Goal: Task Accomplishment & Management: Manage account settings

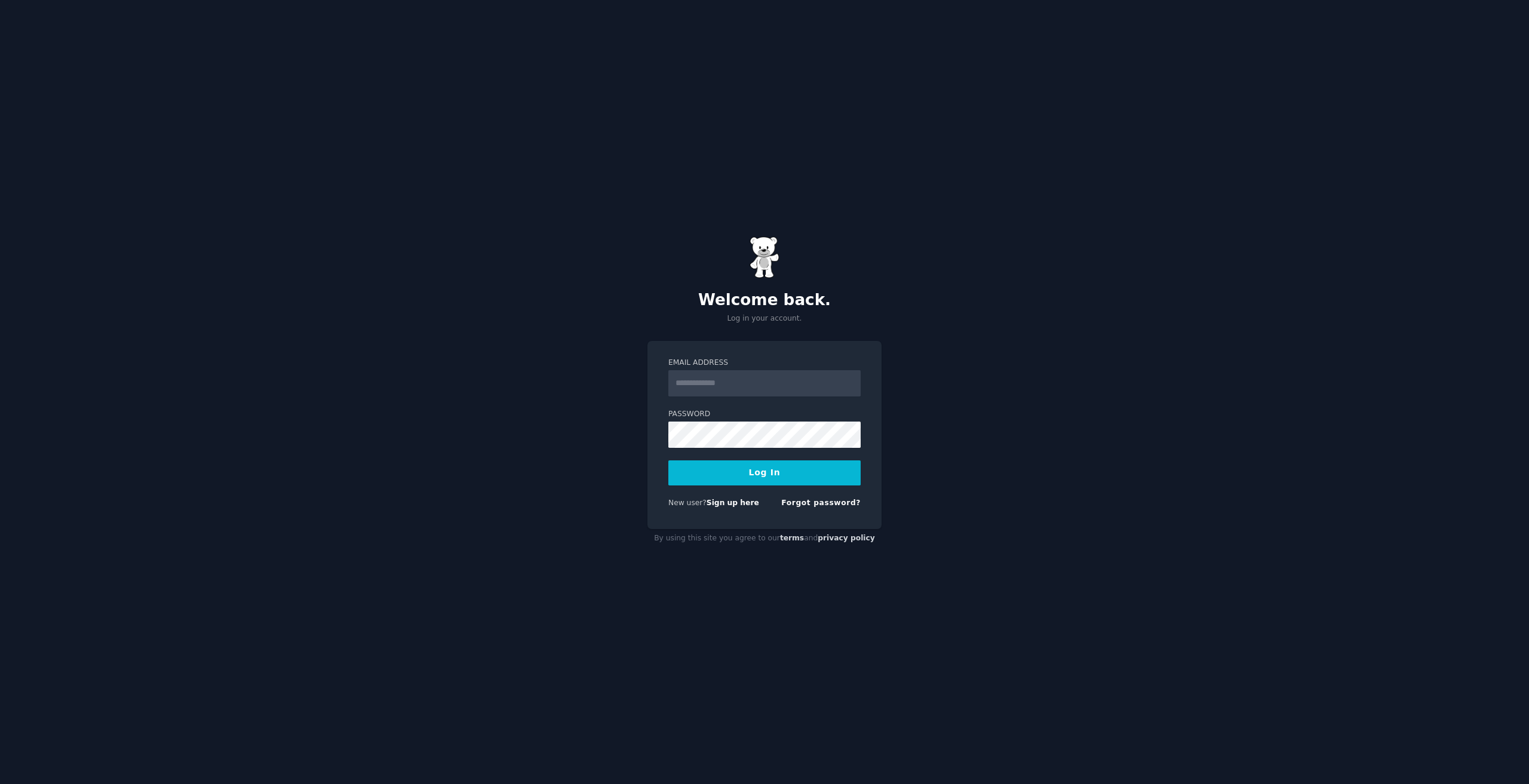
click at [1043, 323] on div "Welcome back. Log in your account. Email Address Password Log In New user? Sign…" at bounding box center [764, 392] width 1529 height 784
click at [784, 380] on input "Email Address" at bounding box center [764, 383] width 192 height 27
type input "**********"
click at [1003, 385] on div "**********" at bounding box center [764, 392] width 1529 height 784
click at [668, 460] on button "Log In" at bounding box center [764, 473] width 192 height 25
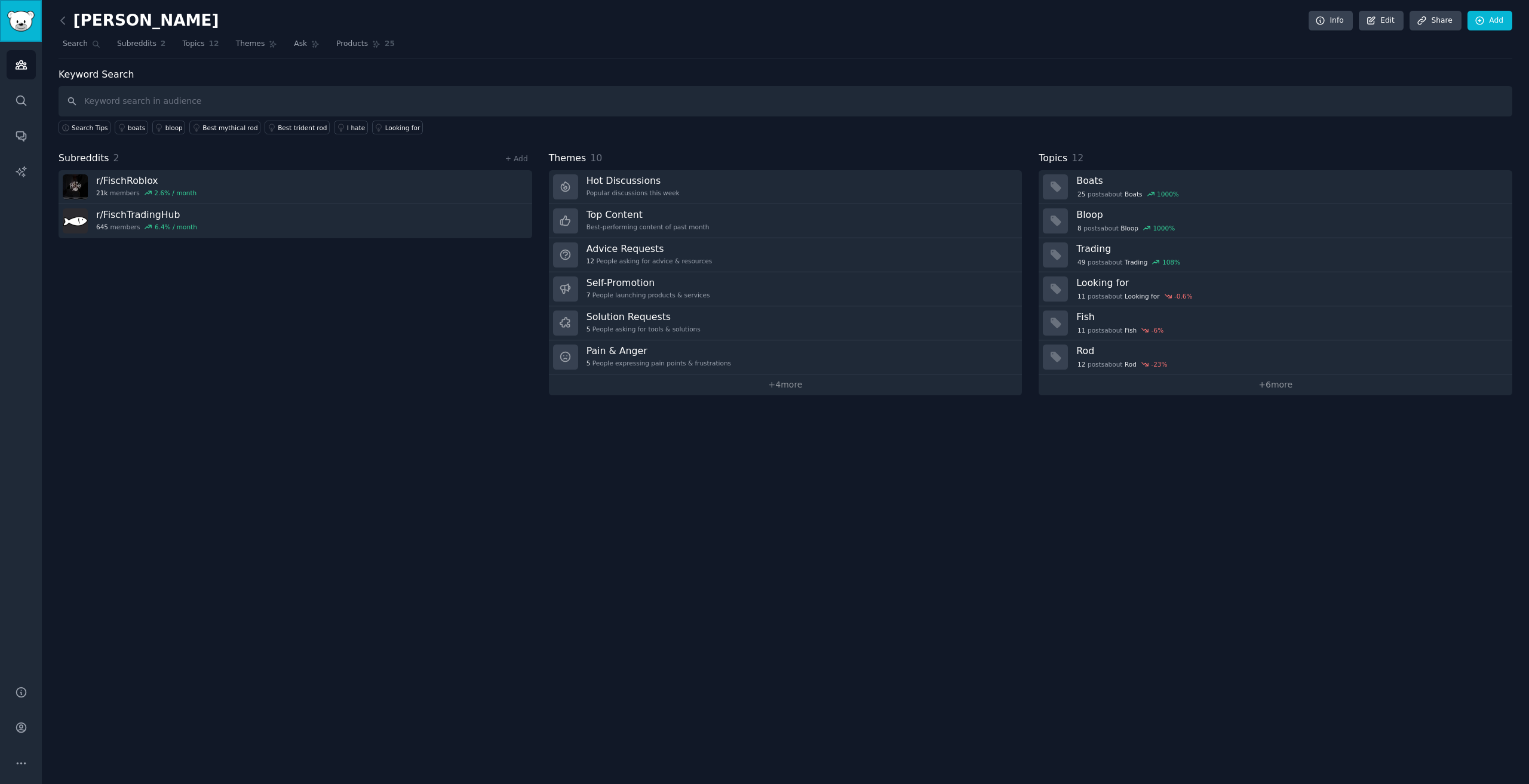
click at [21, 27] on img "Sidebar" at bounding box center [20, 21] width 27 height 21
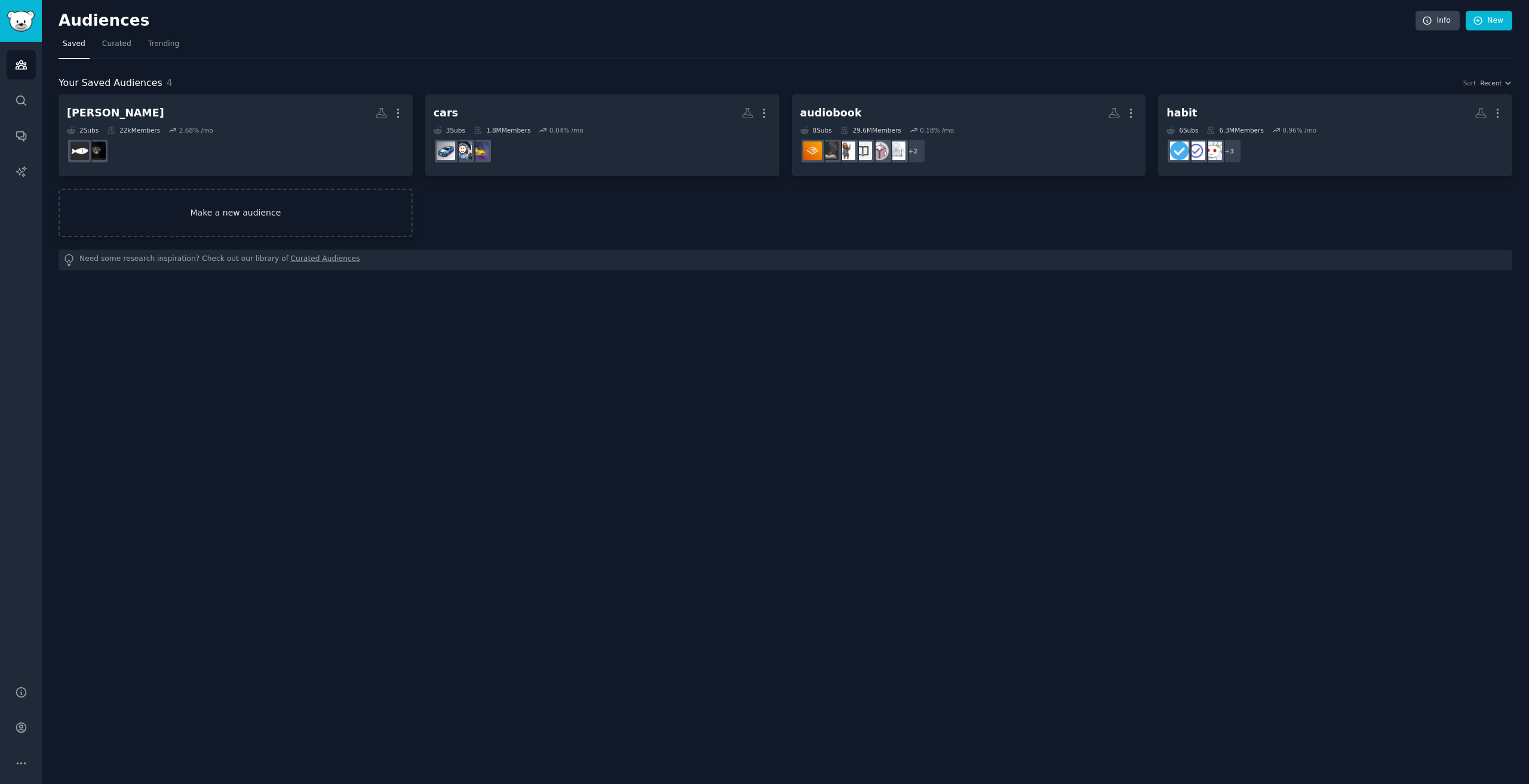
click at [207, 227] on link "Make a new audience" at bounding box center [235, 213] width 354 height 48
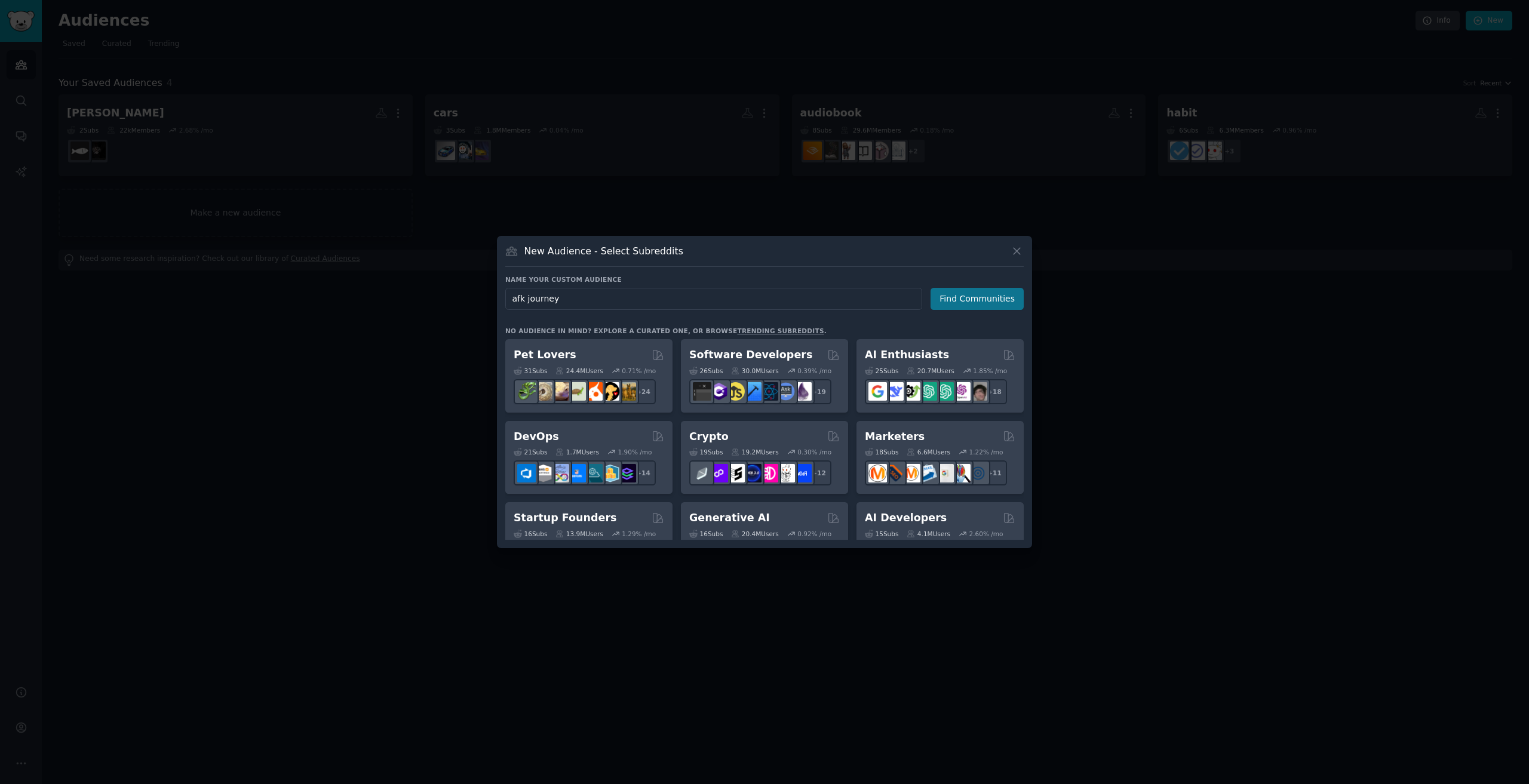
type input "afk journey"
click at [967, 303] on button "Find Communities" at bounding box center [977, 299] width 93 height 22
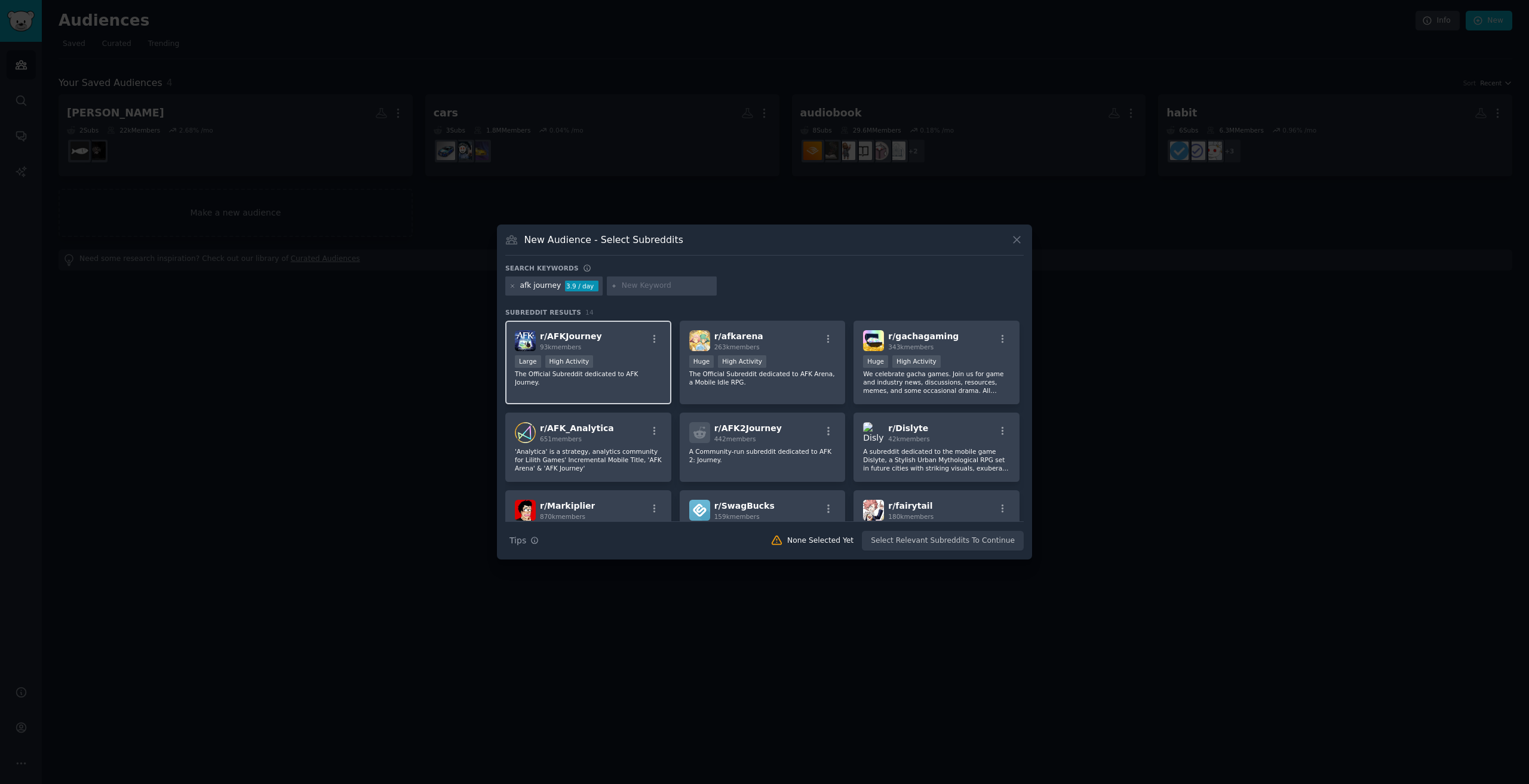
click at [634, 363] on div "Large High Activity" at bounding box center [588, 362] width 147 height 15
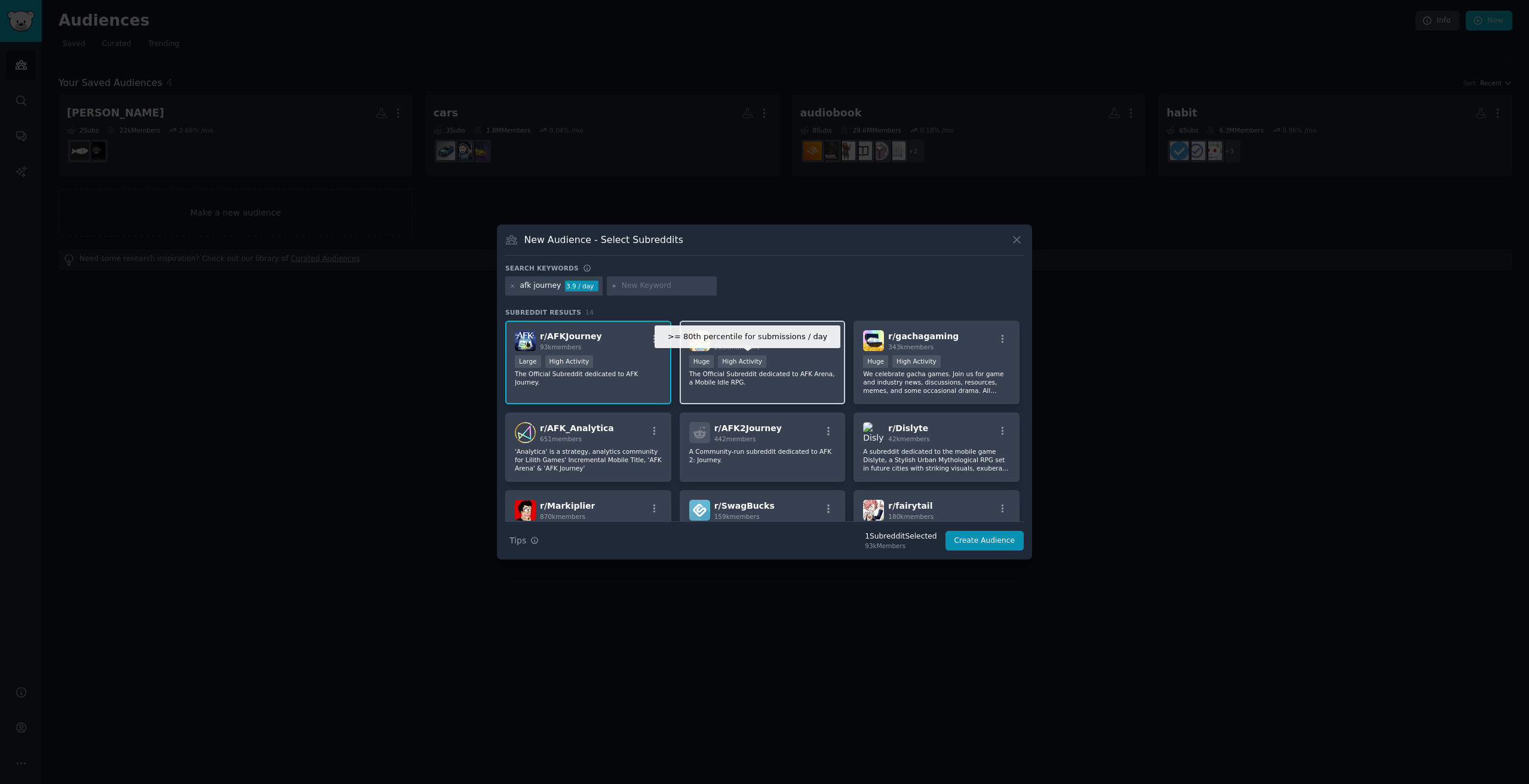
click at [733, 357] on div "High Activity" at bounding box center [742, 361] width 48 height 13
click at [778, 384] on p "The Official Subreddit dedicated to AFK Arena, a Mobile Idle RPG." at bounding box center [763, 378] width 147 height 16
click at [975, 542] on button "Create Audience" at bounding box center [985, 541] width 79 height 20
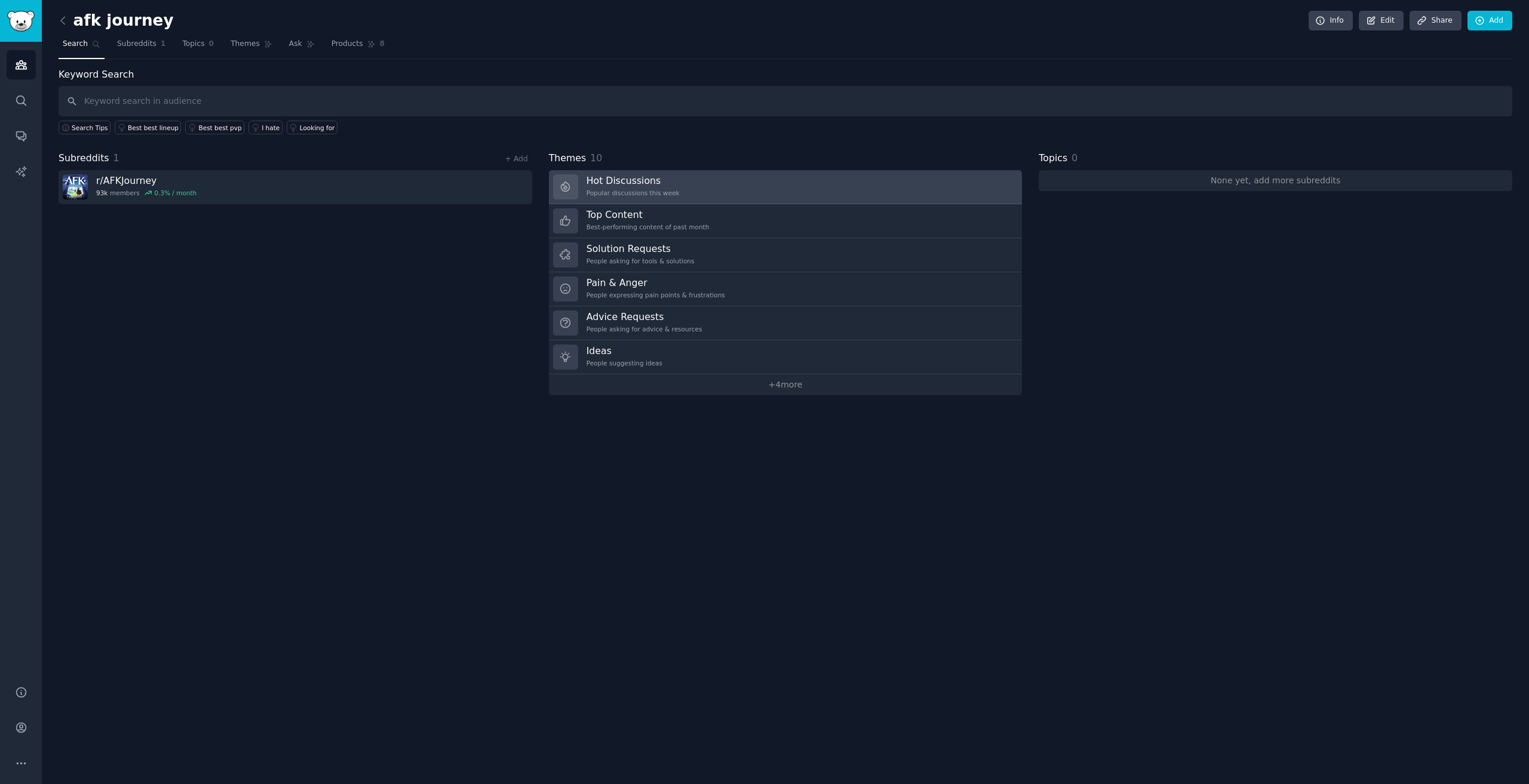
click at [687, 180] on link "Hot Discussions Popular discussions this week" at bounding box center [786, 188] width 474 height 34
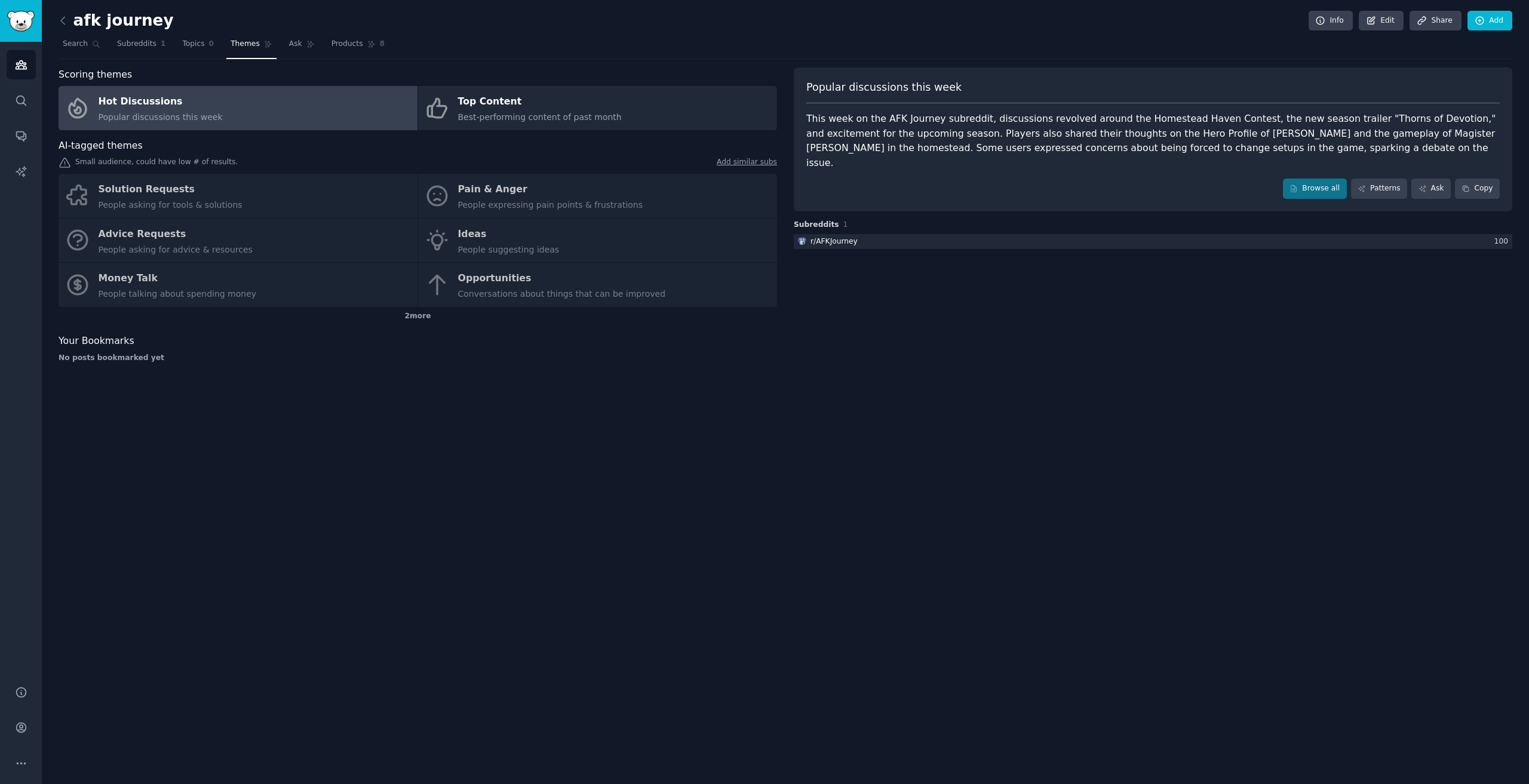
click at [565, 202] on div "Solution Requests People asking for tools & solutions Pain & Anger People expre…" at bounding box center [418, 240] width 719 height 133
click at [486, 190] on div "Solution Requests People asking for tools & solutions Pain & Anger People expre…" at bounding box center [418, 240] width 719 height 133
click at [447, 197] on div "Solution Requests People asking for tools & solutions Pain & Anger People expre…" at bounding box center [418, 240] width 719 height 133
click at [63, 21] on icon at bounding box center [63, 20] width 13 height 13
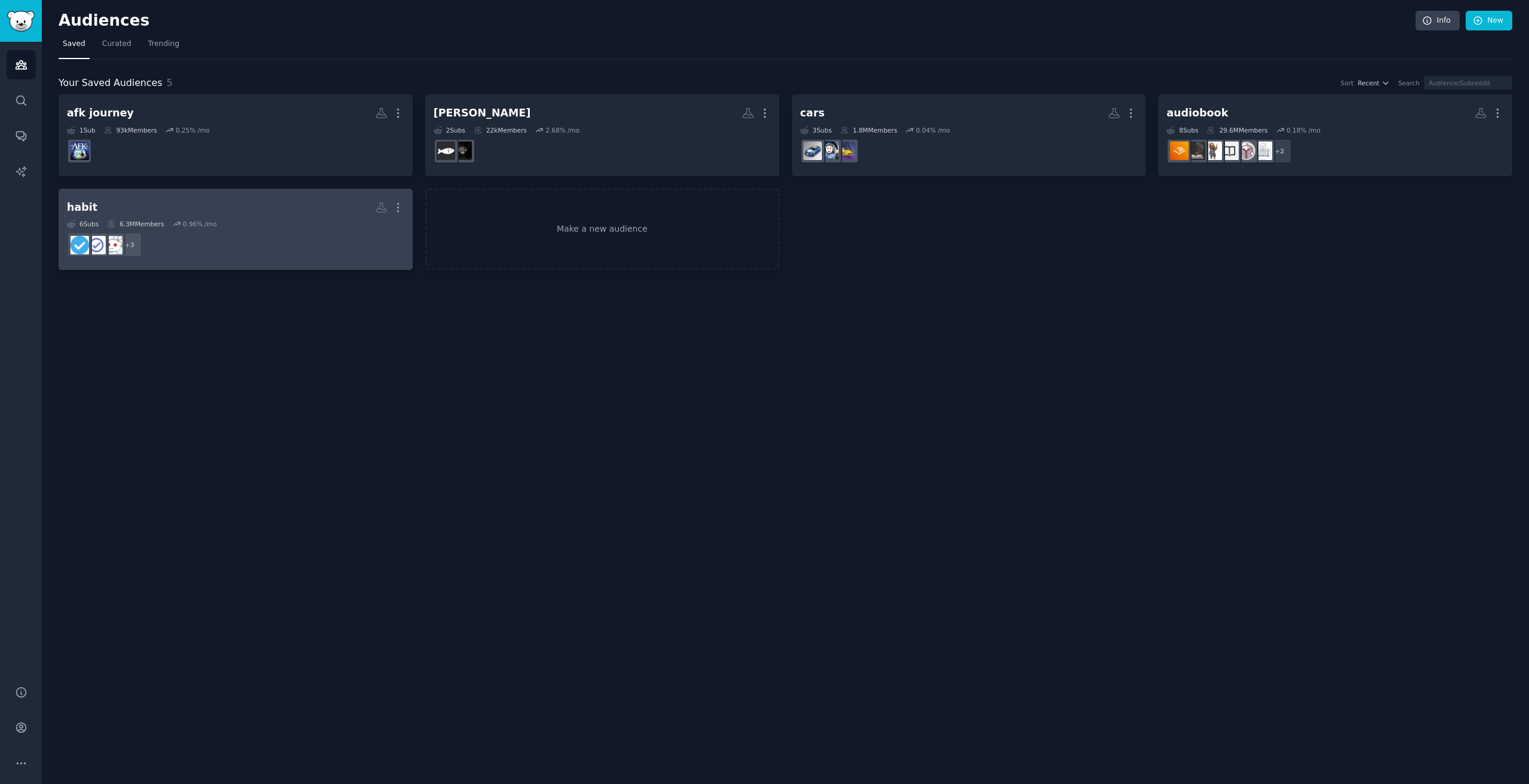
click at [297, 210] on h2 "habit More" at bounding box center [235, 207] width 337 height 21
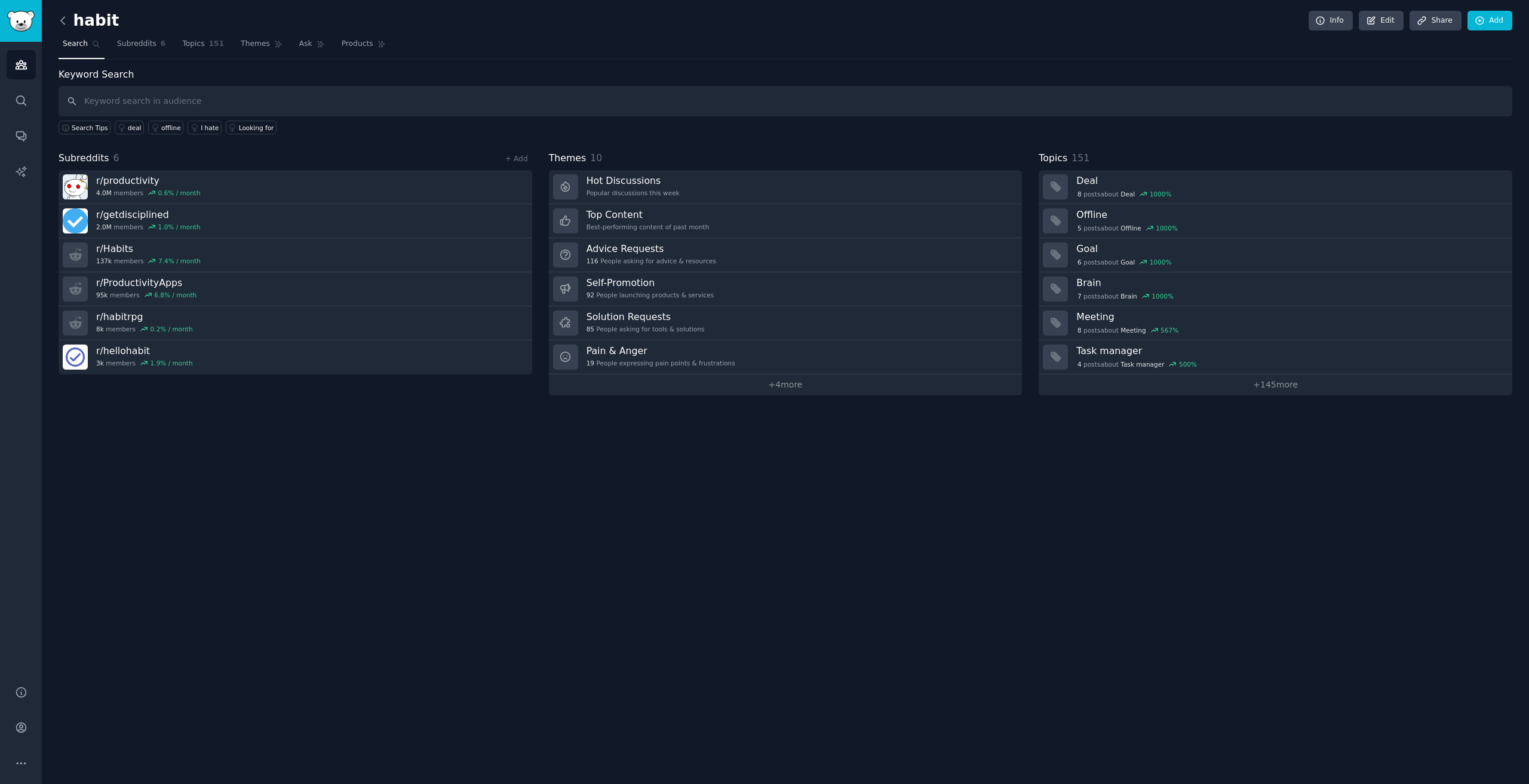
click at [67, 24] on icon at bounding box center [63, 20] width 13 height 13
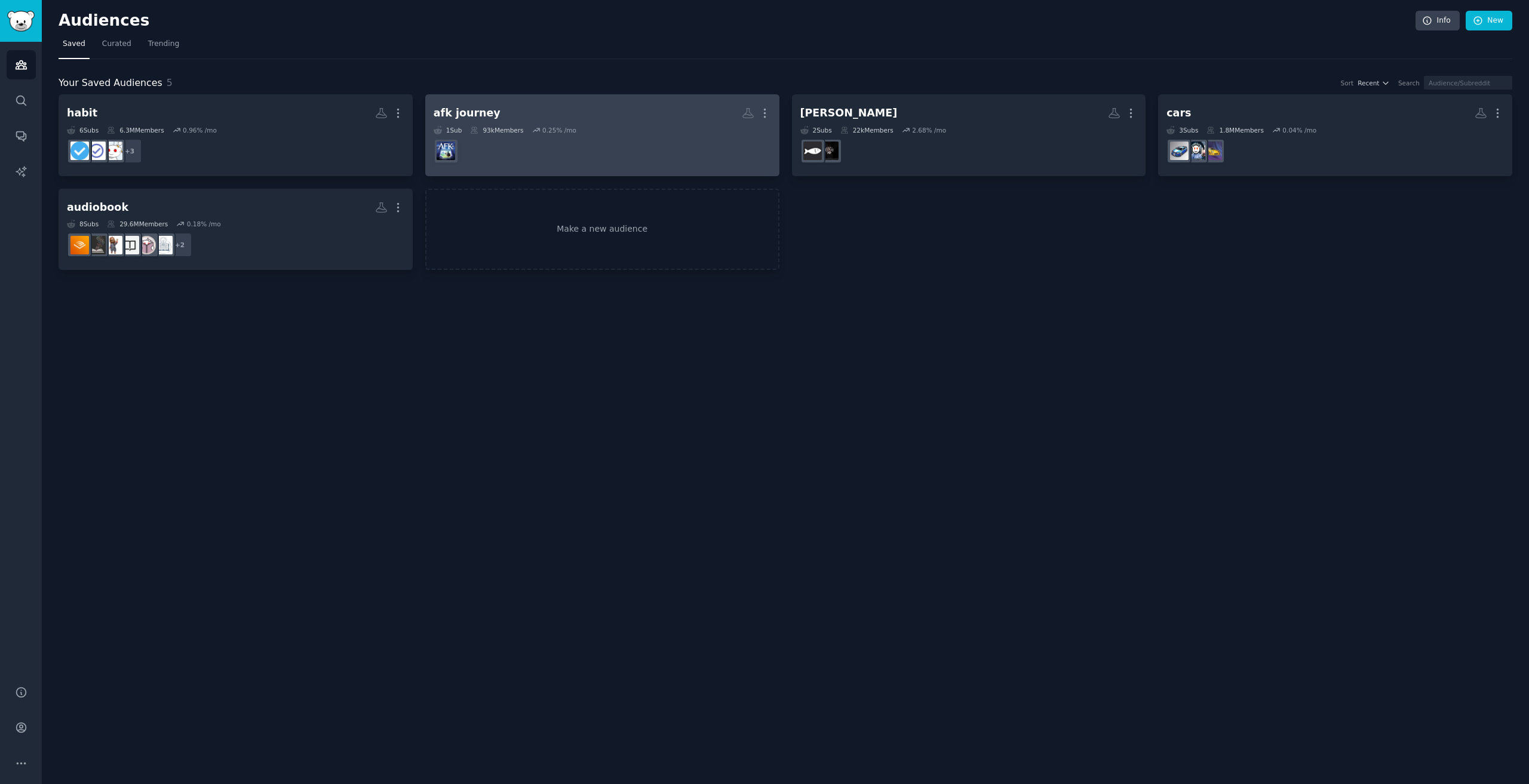
click at [562, 129] on div "0.25 % /mo" at bounding box center [559, 130] width 34 height 9
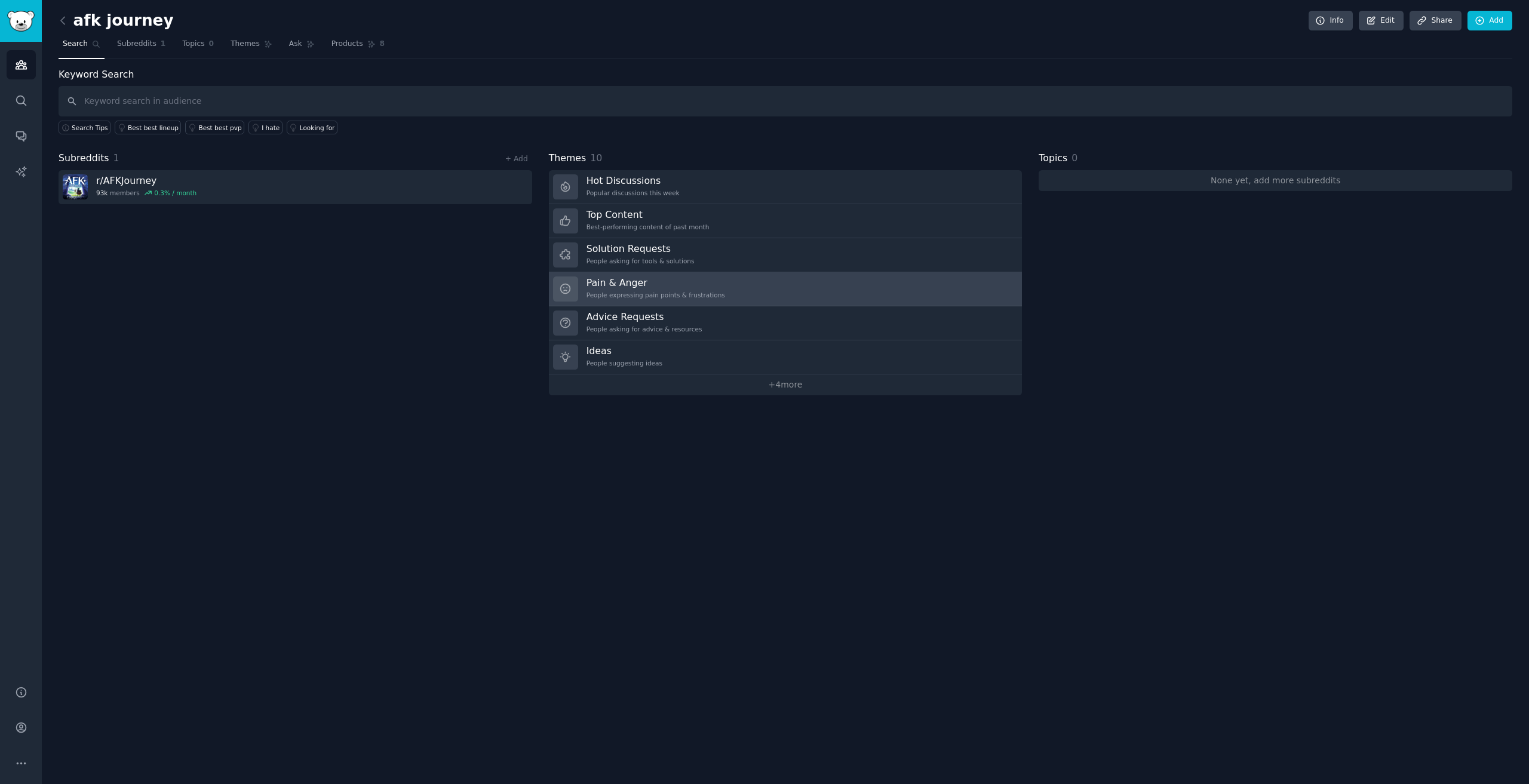
click at [721, 290] on link "Pain & Anger People expressing pain points & frustrations" at bounding box center [786, 289] width 474 height 34
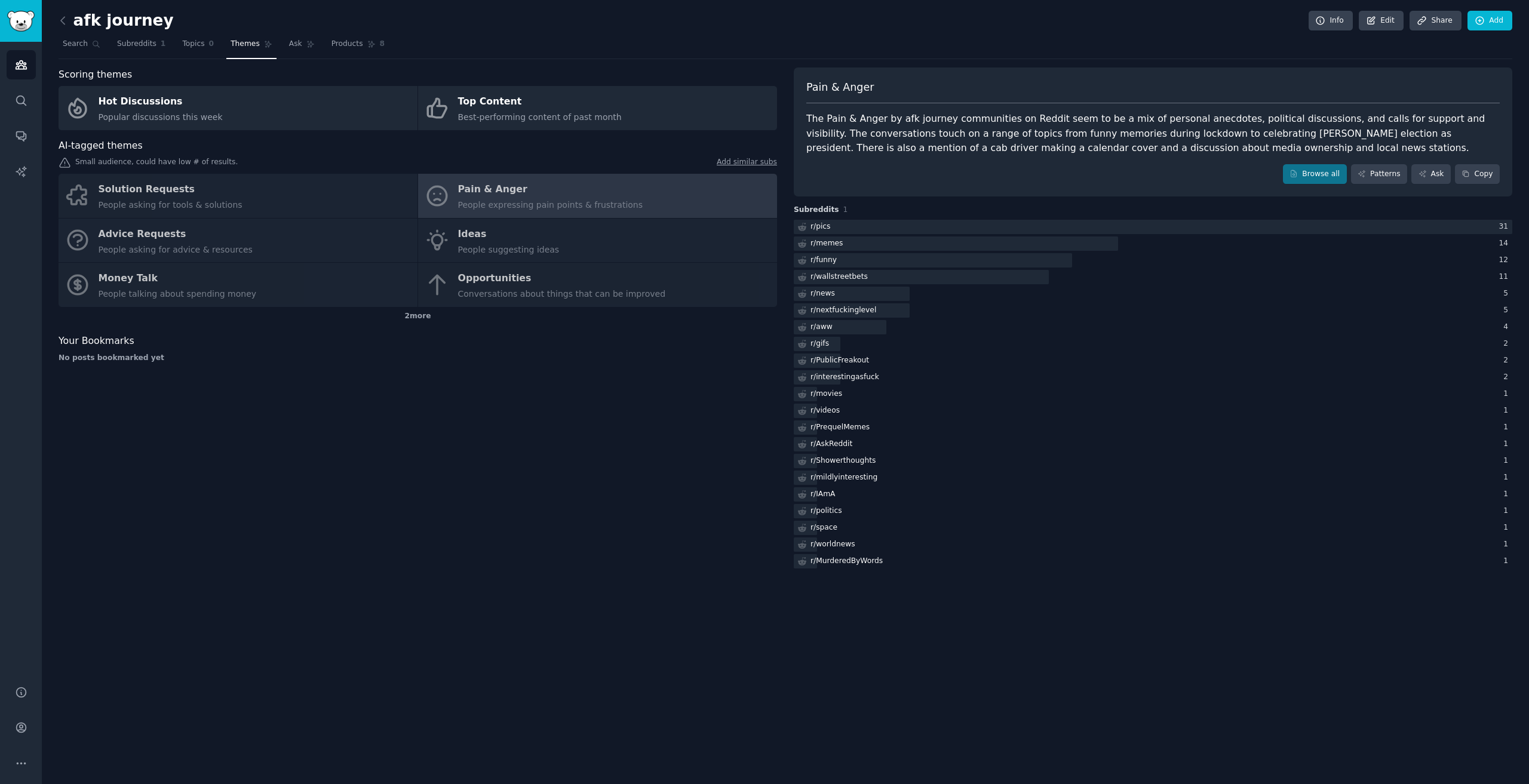
click at [666, 244] on div "Solution Requests People asking for tools & solutions Pain & Anger People expre…" at bounding box center [418, 240] width 719 height 133
click at [468, 242] on div "Solution Requests People asking for tools & solutions Pain & Anger People expre…" at bounding box center [418, 240] width 719 height 133
click at [431, 241] on div "Solution Requests People asking for tools & solutions Pain & Anger People expre…" at bounding box center [418, 240] width 719 height 133
click at [408, 318] on div "2 more" at bounding box center [418, 316] width 719 height 19
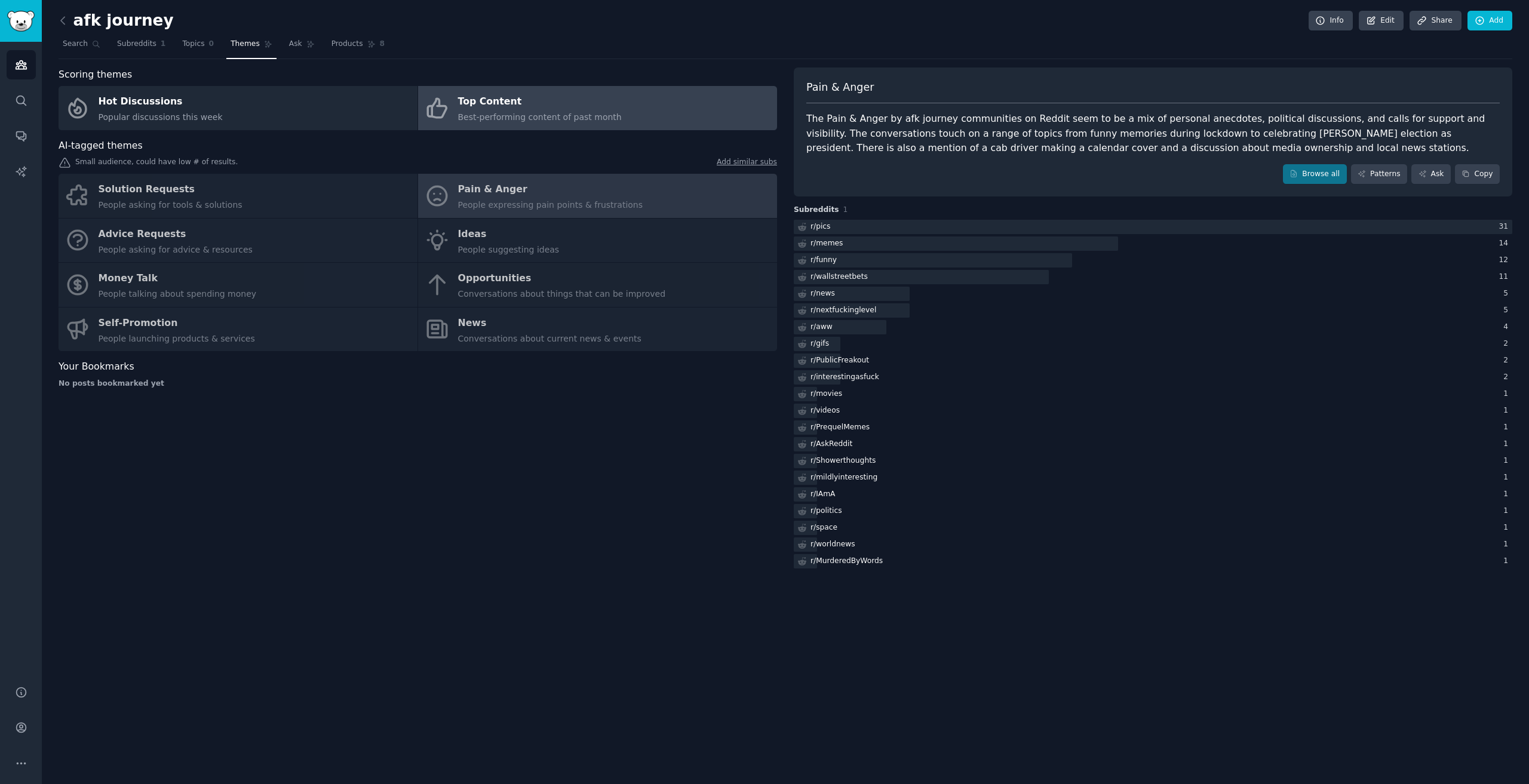
click at [624, 113] on link "Top Content Best-performing content of past month" at bounding box center [598, 108] width 359 height 45
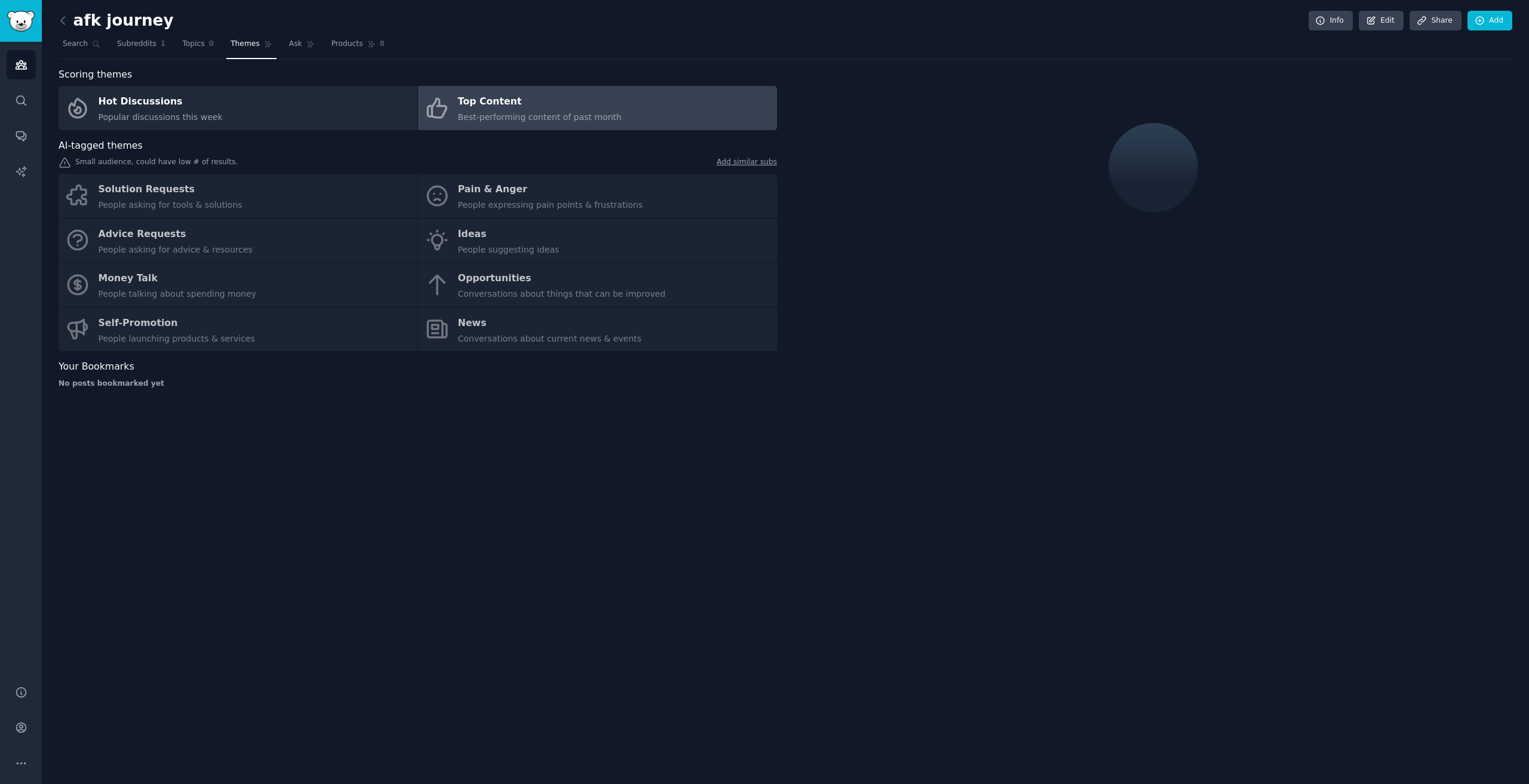
click at [163, 181] on div "Solution Requests People asking for tools & solutions Pain & Anger People expre…" at bounding box center [418, 262] width 719 height 177
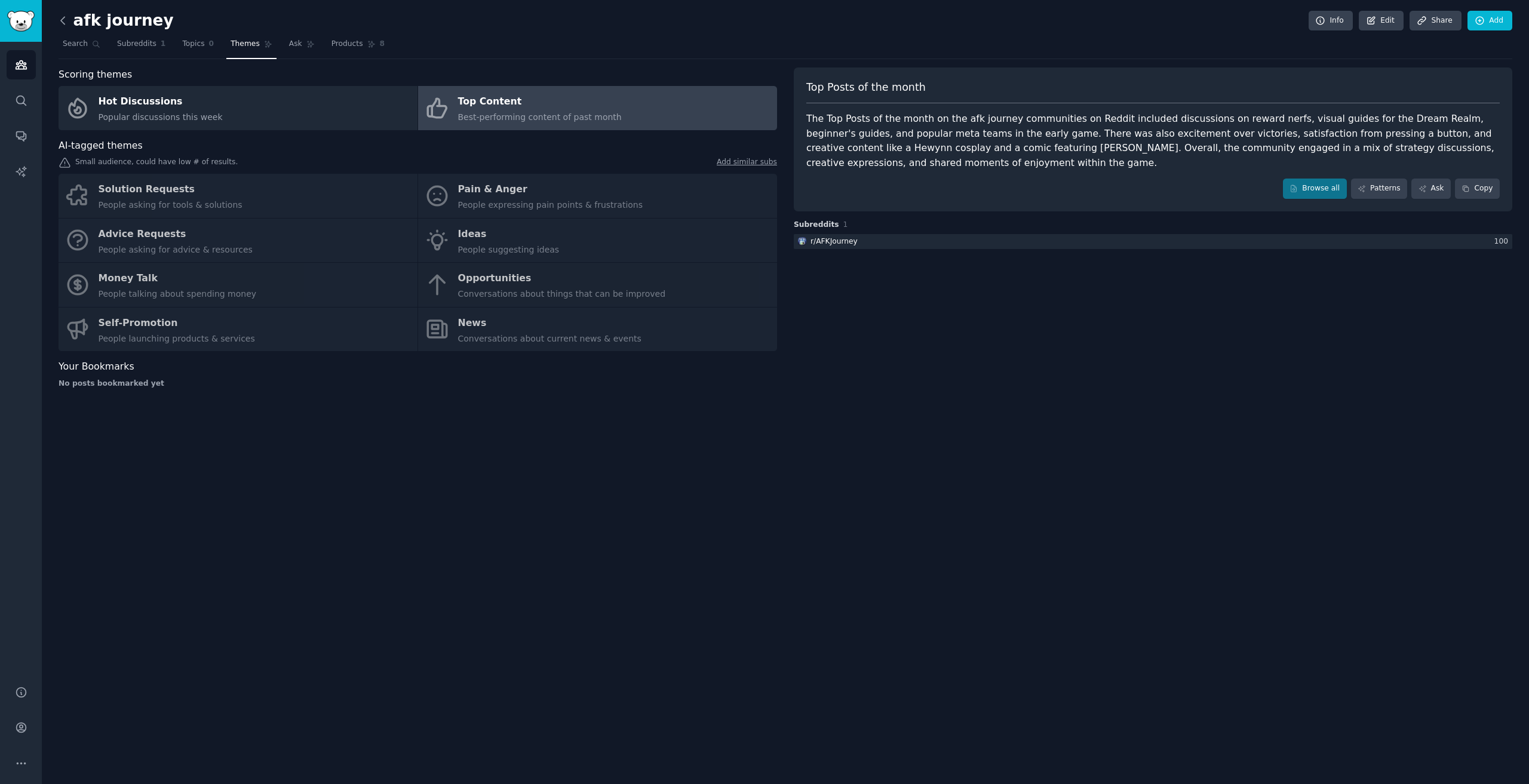
click at [61, 16] on icon at bounding box center [63, 20] width 13 height 13
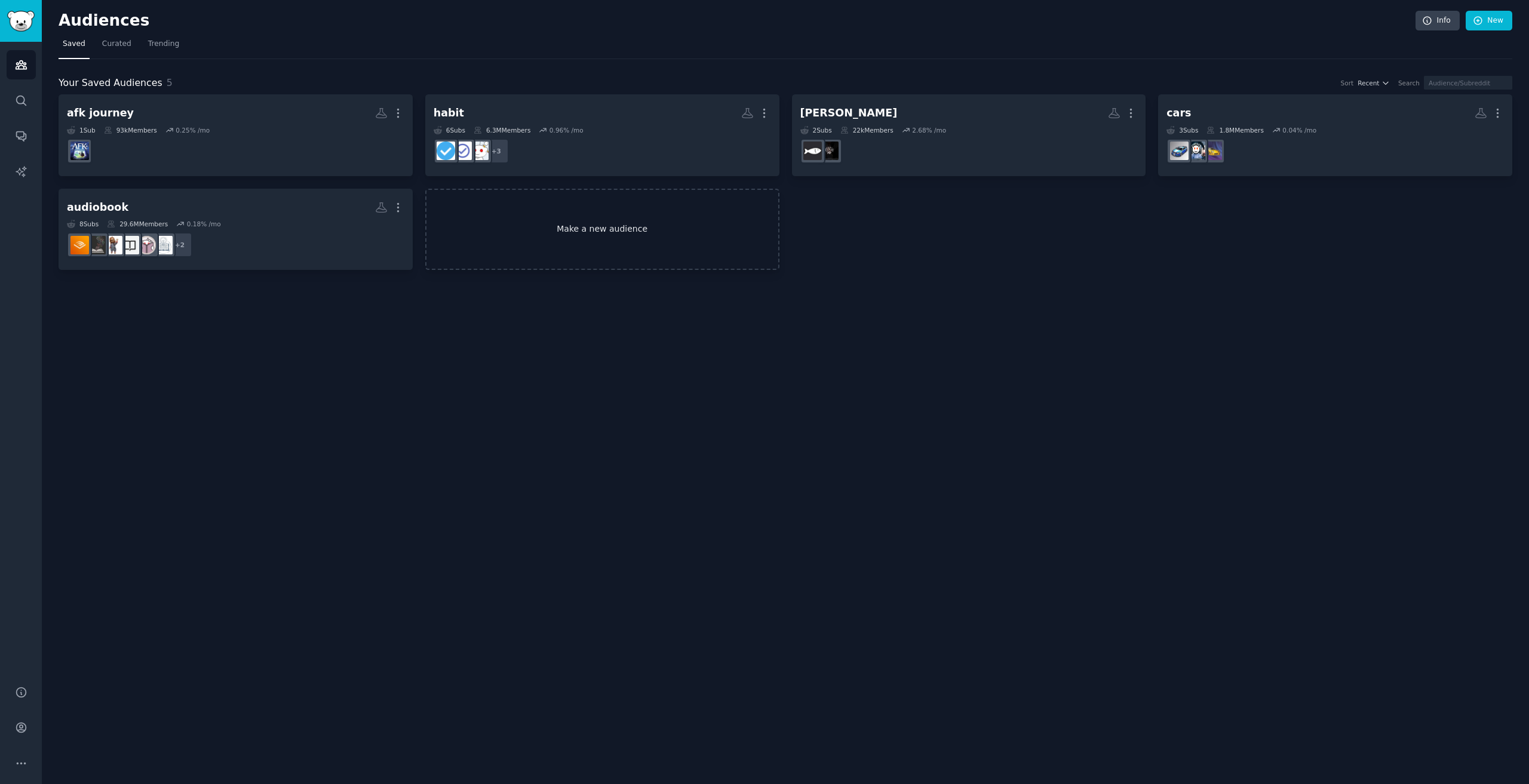
click at [582, 244] on link "Make a new audience" at bounding box center [602, 229] width 354 height 82
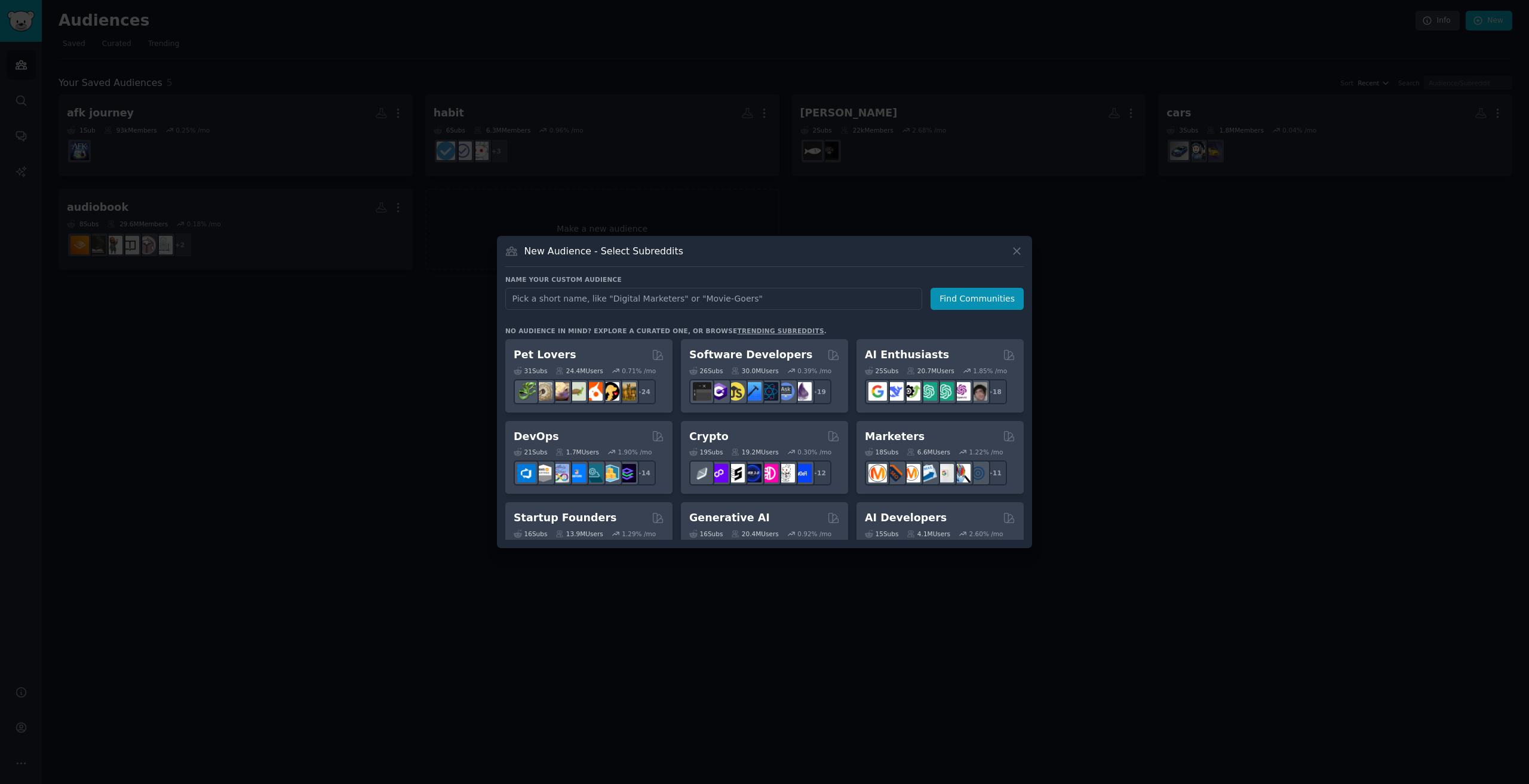
click at [617, 303] on input "text" at bounding box center [713, 299] width 417 height 22
type input "afk journey"
click button "Find Communities" at bounding box center [977, 299] width 93 height 22
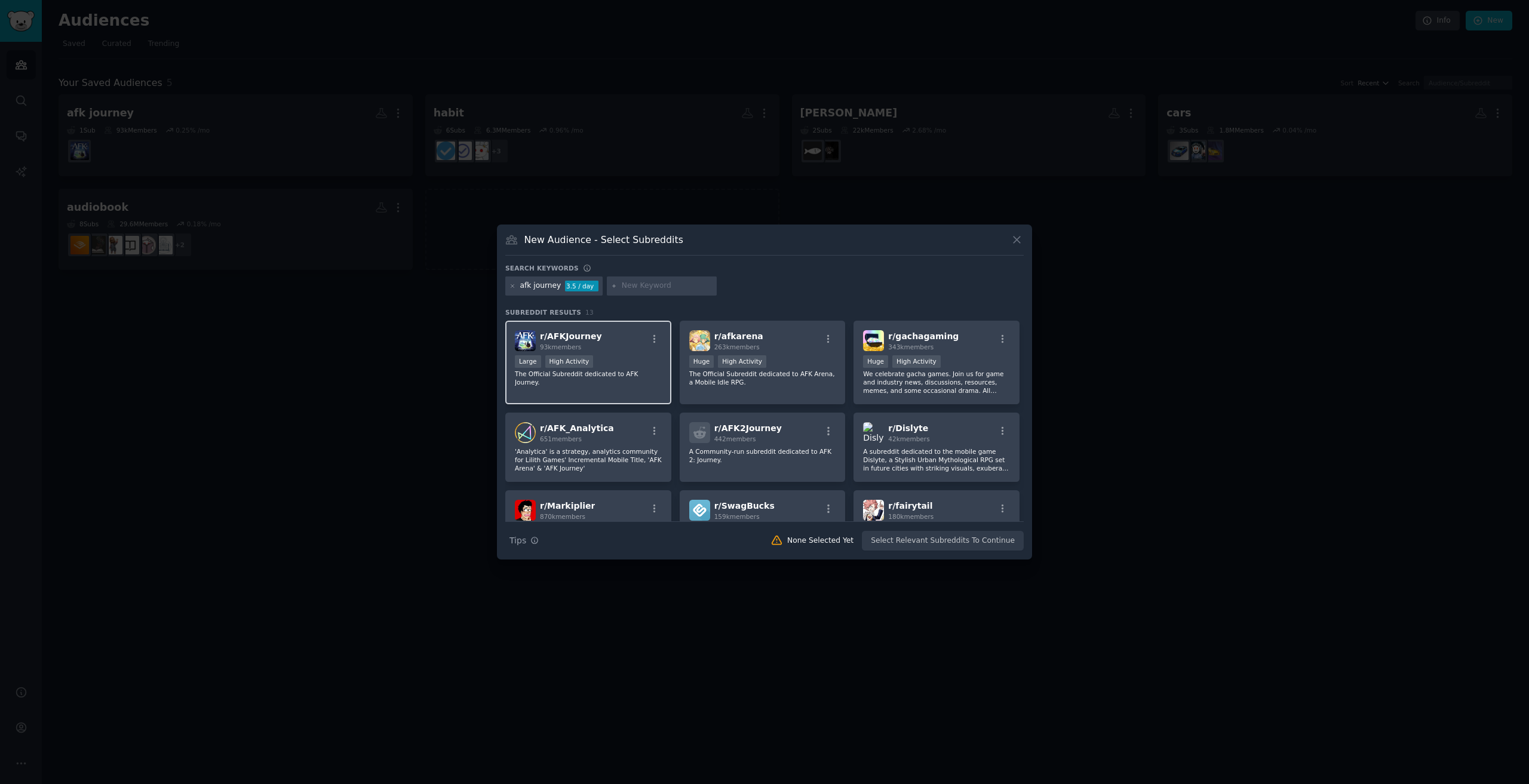
click at [596, 356] on div "Large High Activity" at bounding box center [588, 362] width 147 height 15
click at [958, 354] on div "r/ gachagaming 343k members >= 80th percentile for submissions / day Huge High …" at bounding box center [936, 363] width 166 height 84
click at [782, 339] on div "r/ afkarena 263k members" at bounding box center [763, 340] width 147 height 21
click at [797, 385] on p "The Official Subreddit dedicated to AFK Arena, a Mobile Idle RPG." at bounding box center [763, 378] width 147 height 16
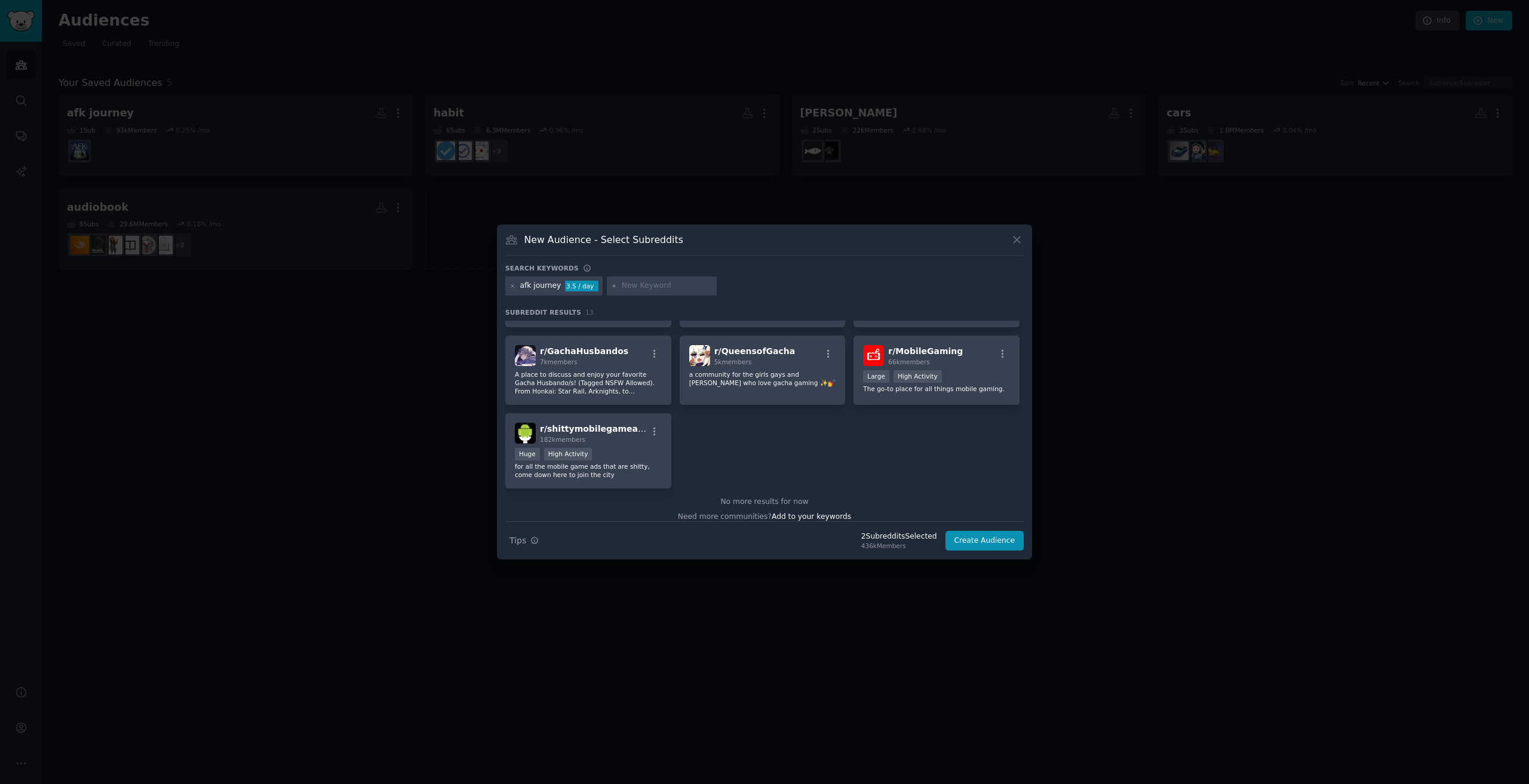
scroll to position [256, 0]
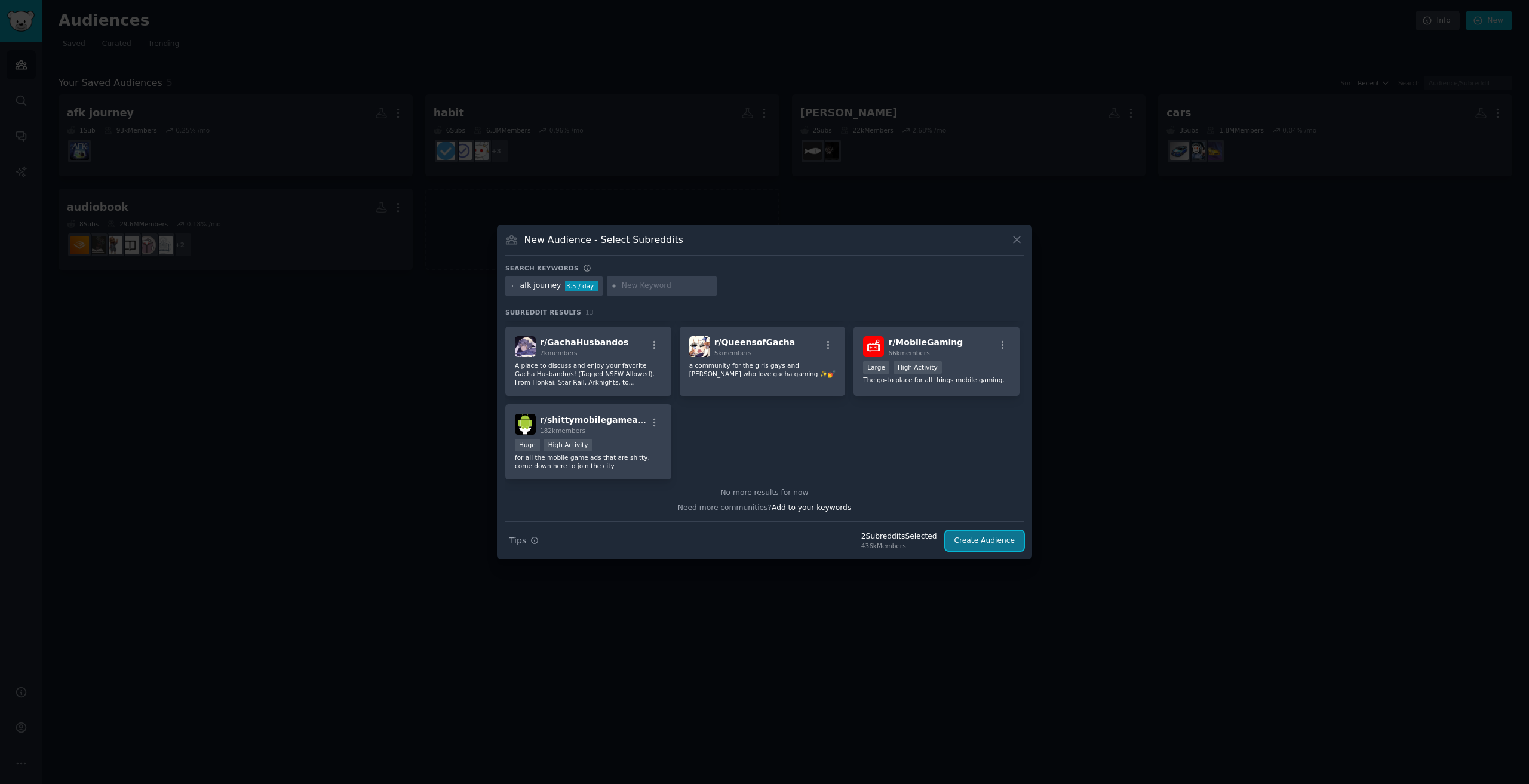
click at [984, 539] on button "Create Audience" at bounding box center [985, 541] width 79 height 20
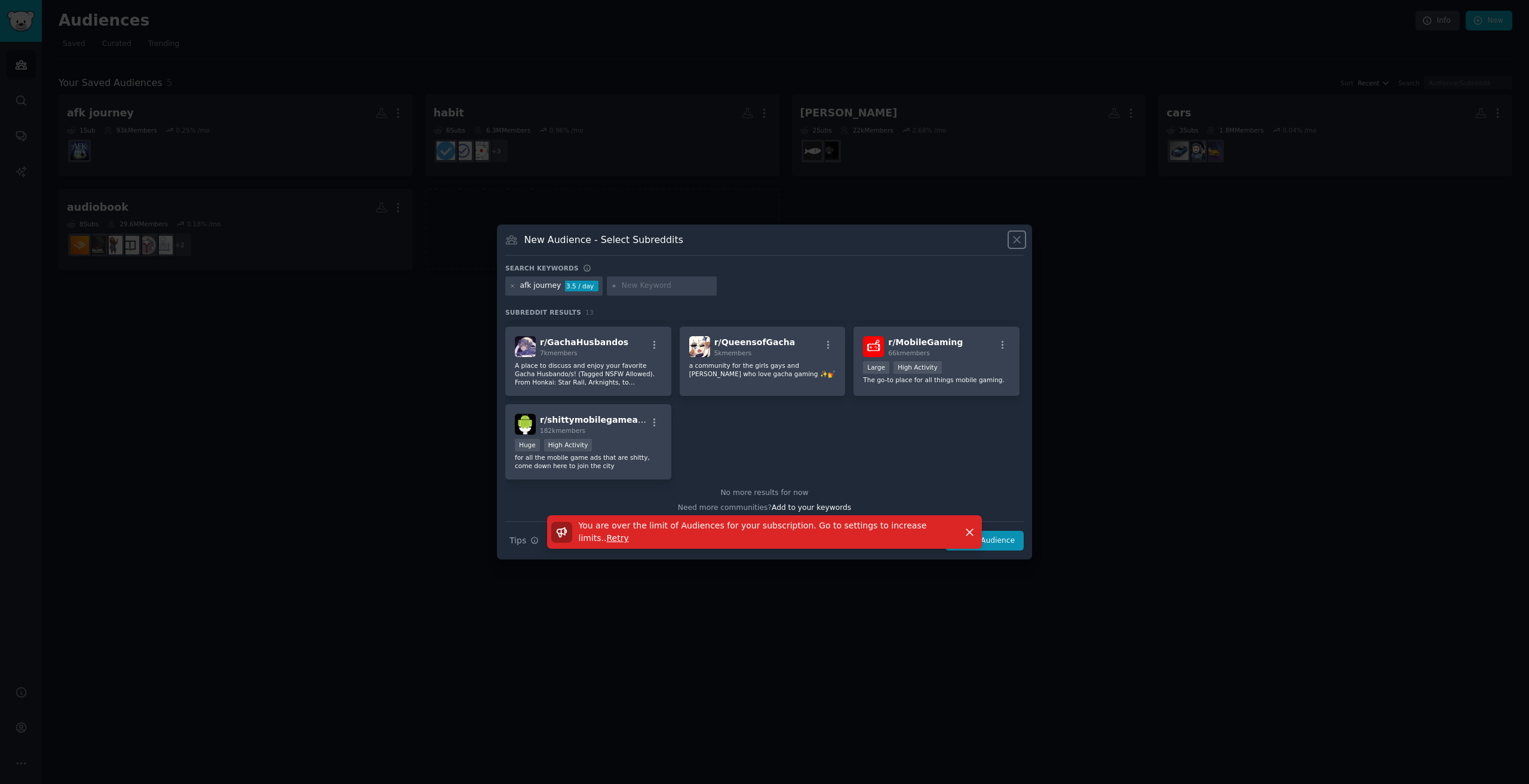
click at [1022, 244] on icon at bounding box center [1017, 240] width 13 height 13
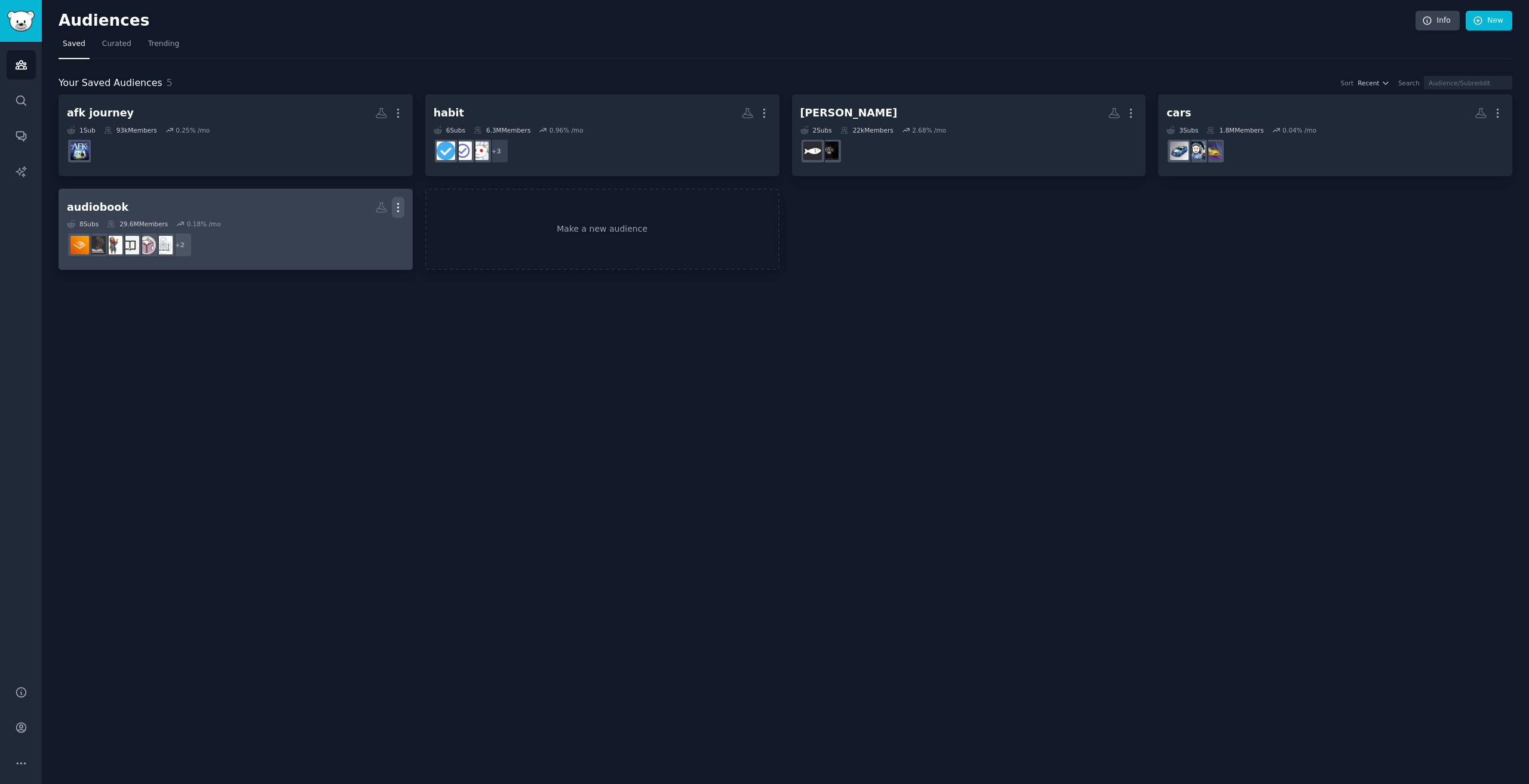
click at [400, 209] on icon "button" at bounding box center [398, 207] width 13 height 13
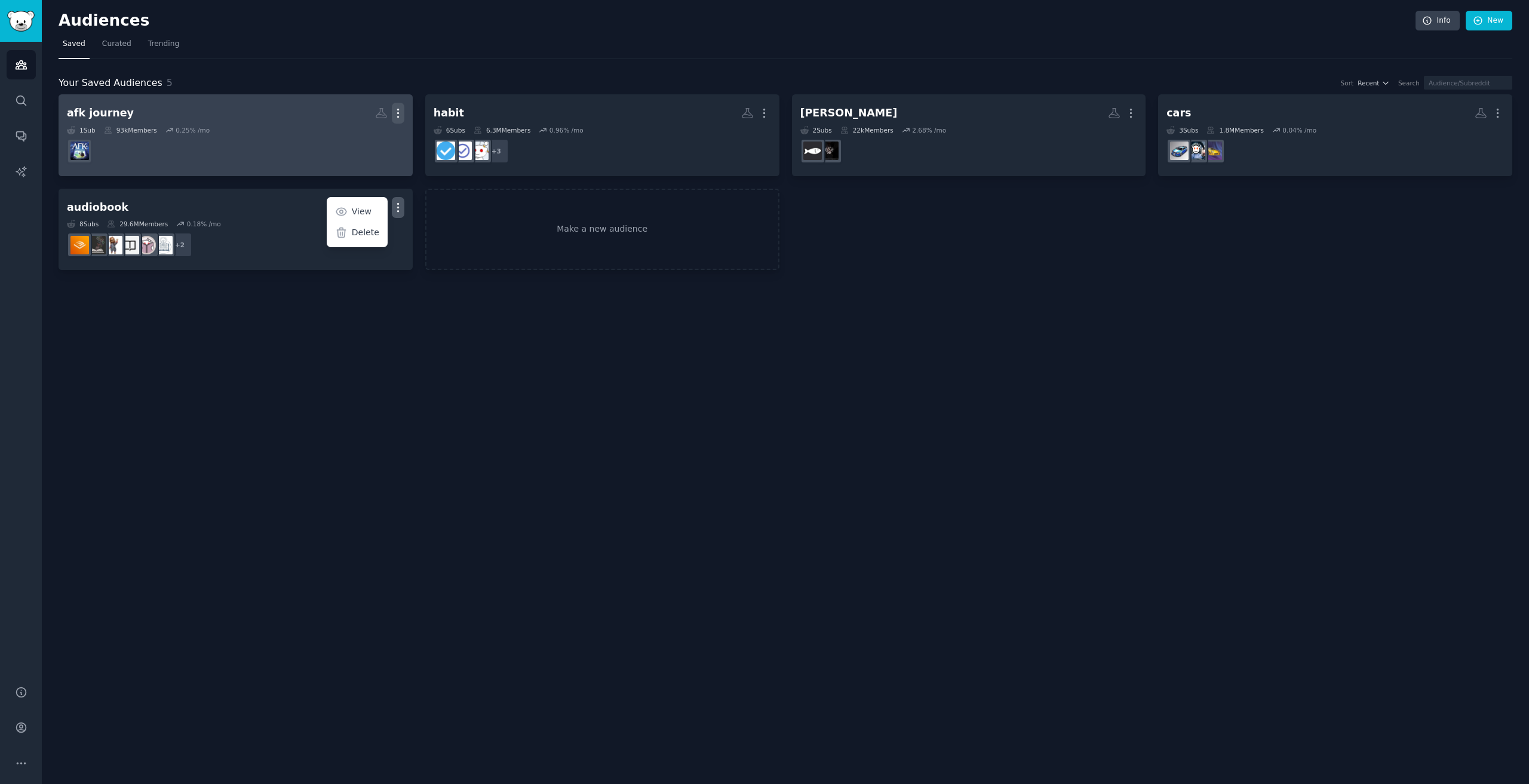
click at [400, 108] on icon "button" at bounding box center [398, 113] width 13 height 13
click at [361, 140] on p "Delete" at bounding box center [365, 138] width 27 height 13
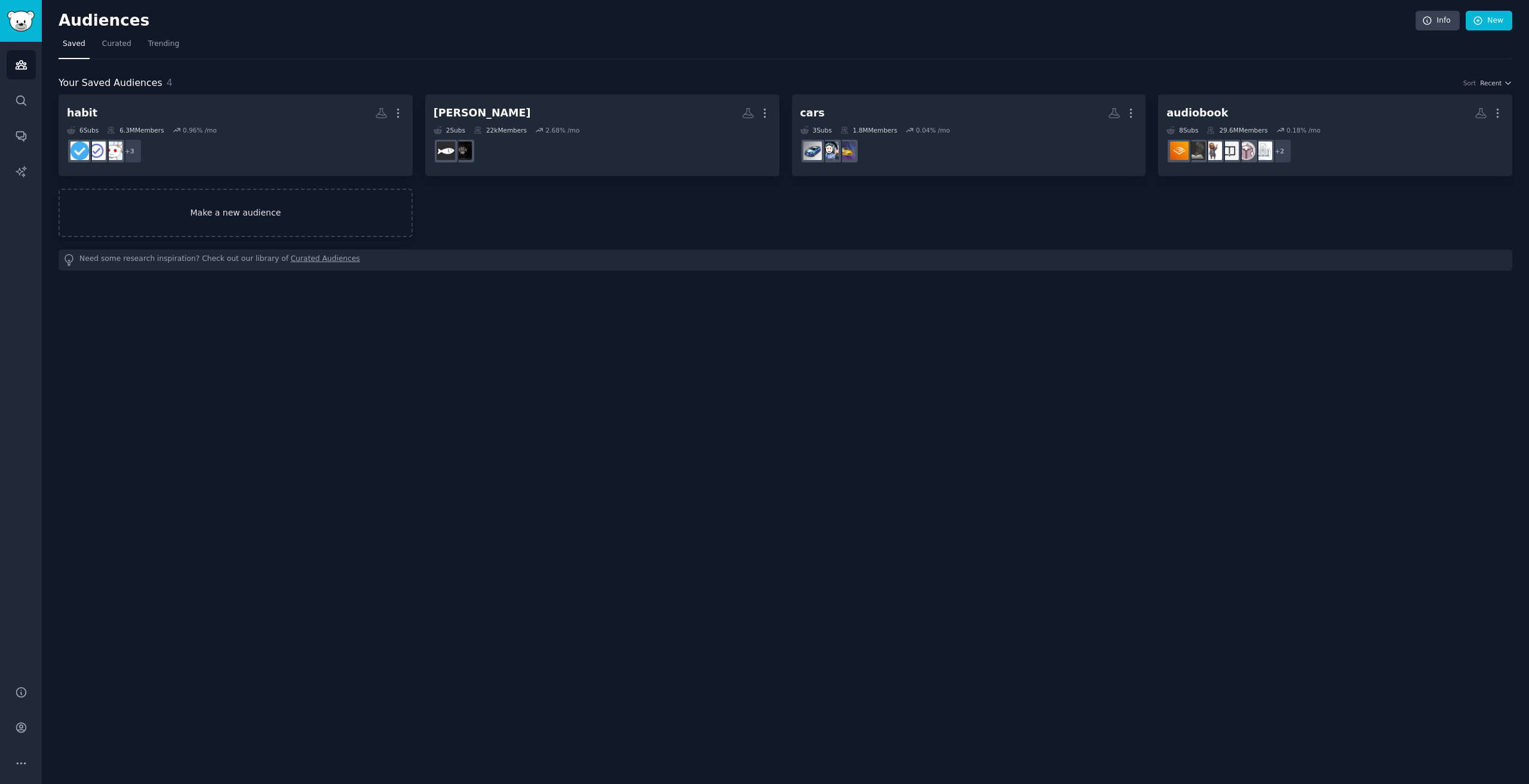
click at [282, 204] on link "Make a new audience" at bounding box center [235, 213] width 354 height 48
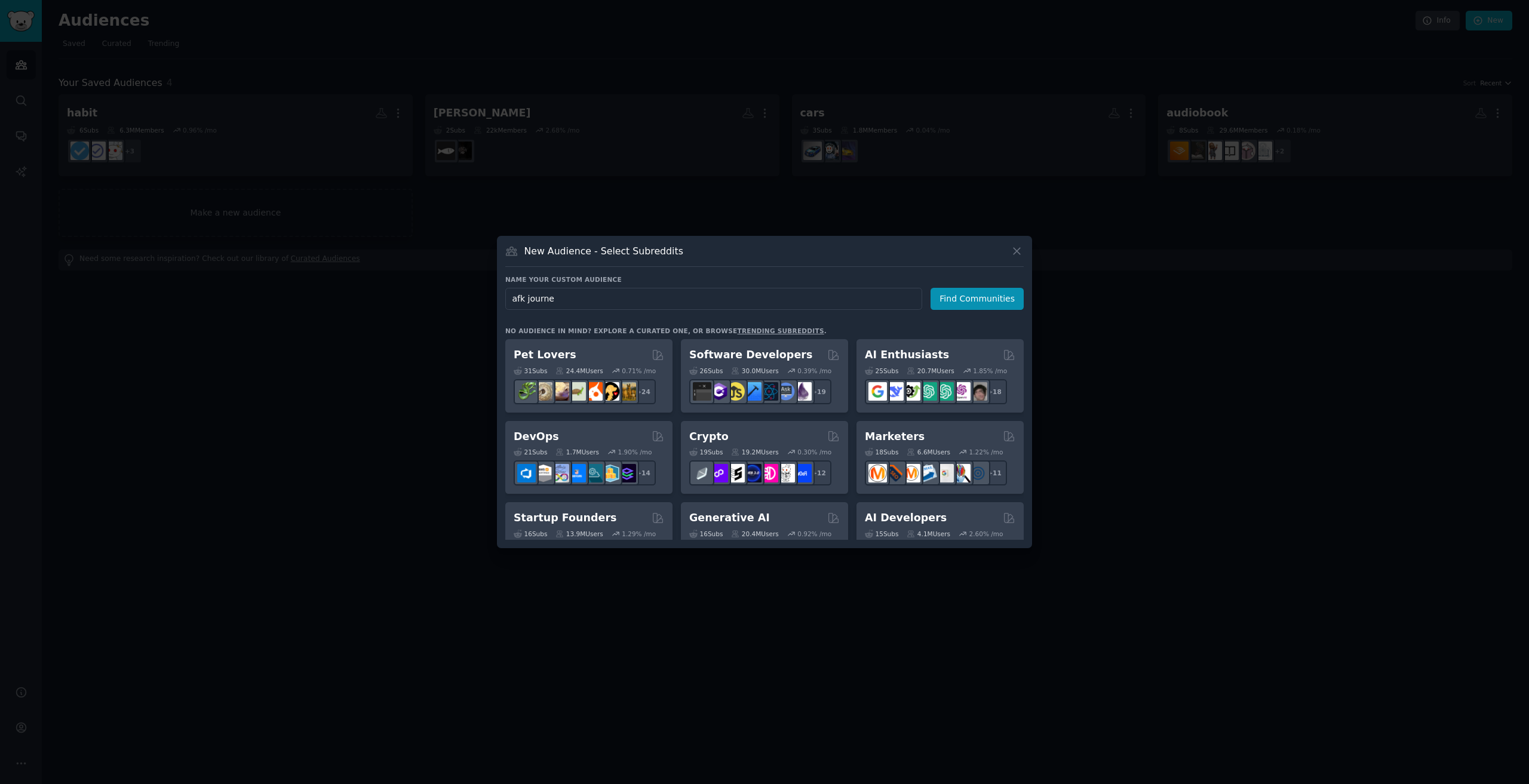
type input "afk journey"
click button "Find Communities" at bounding box center [977, 299] width 93 height 22
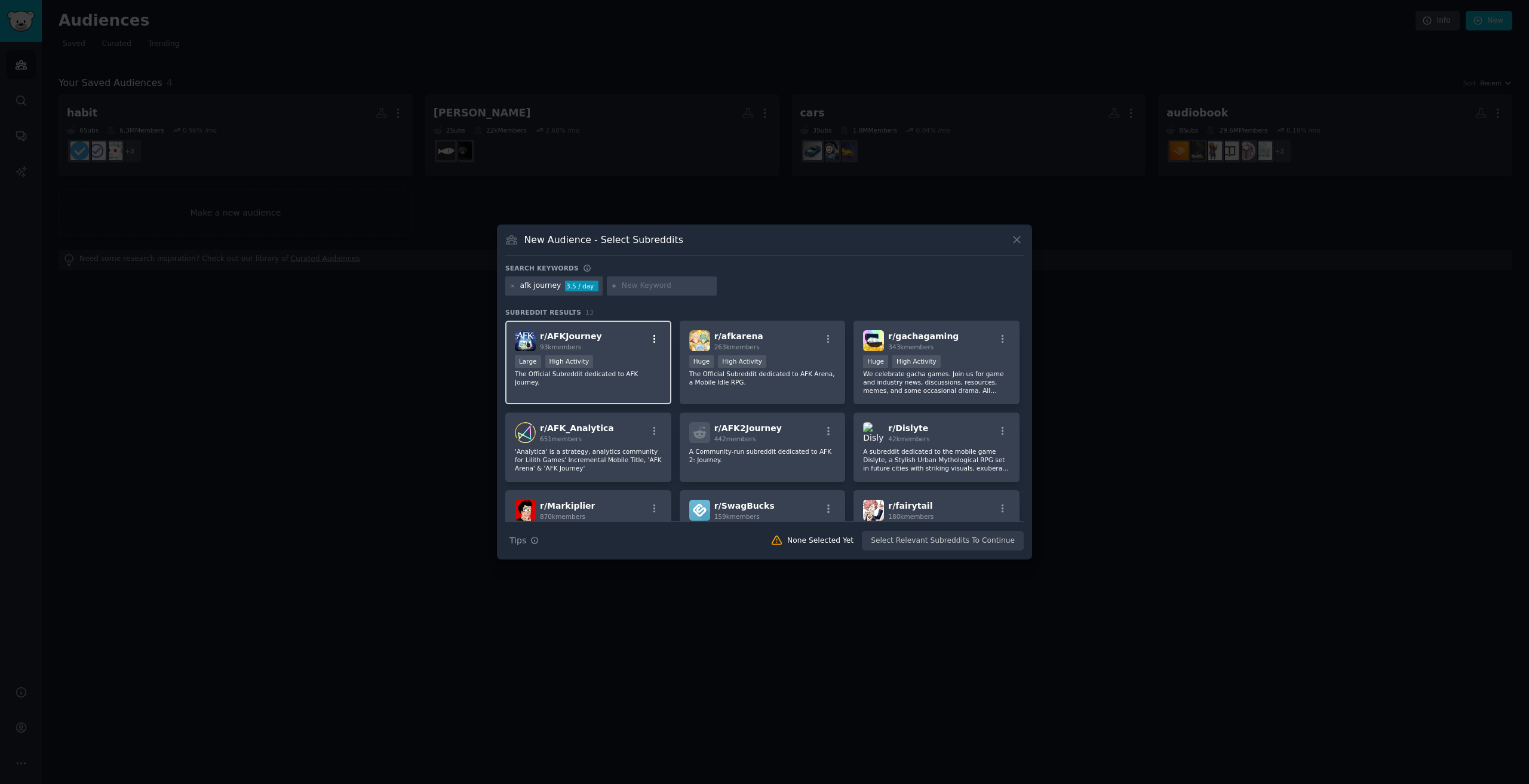
click at [647, 339] on button "button" at bounding box center [654, 339] width 15 height 11
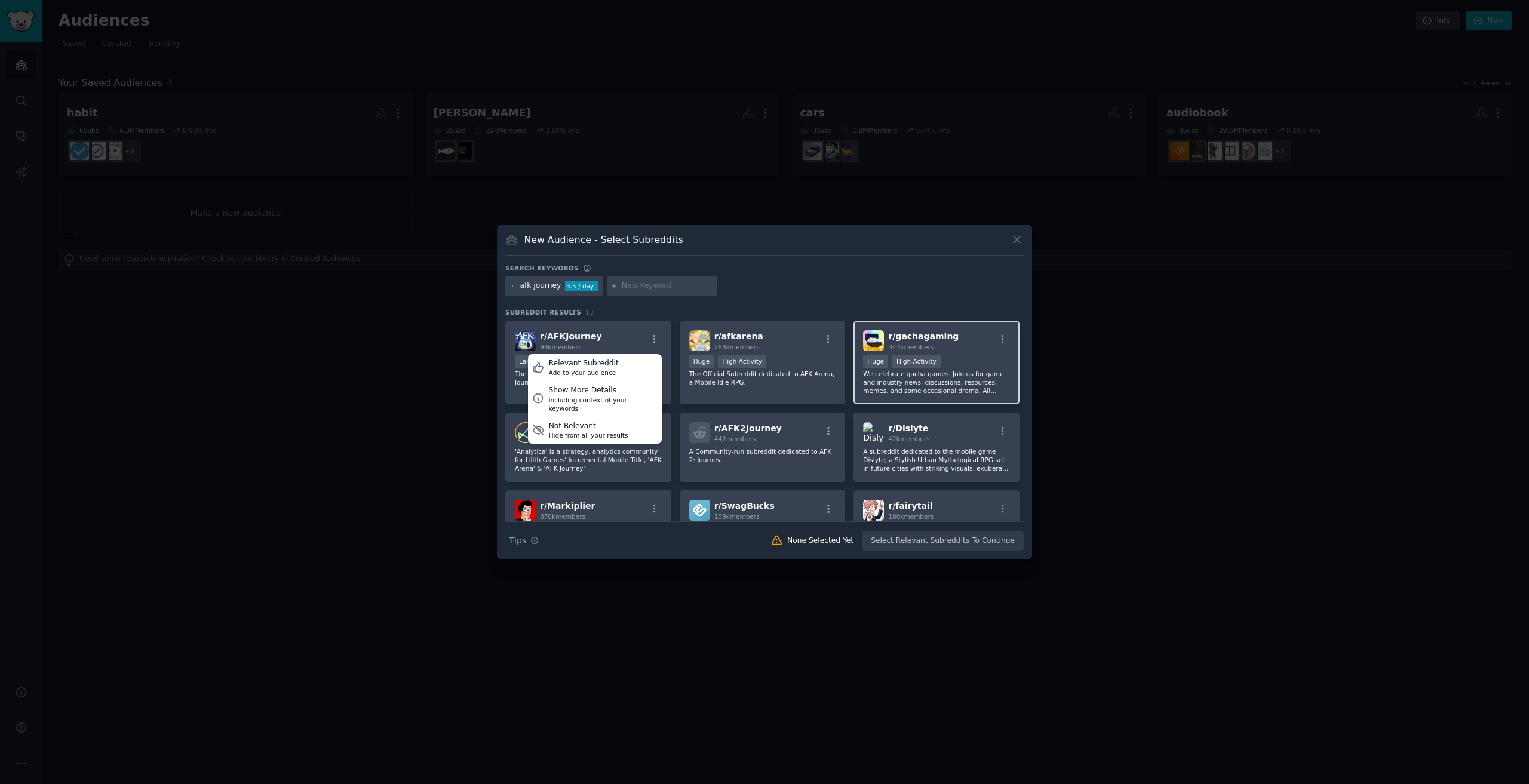
click at [959, 336] on div "r/ gachagaming 343k members" at bounding box center [936, 340] width 147 height 21
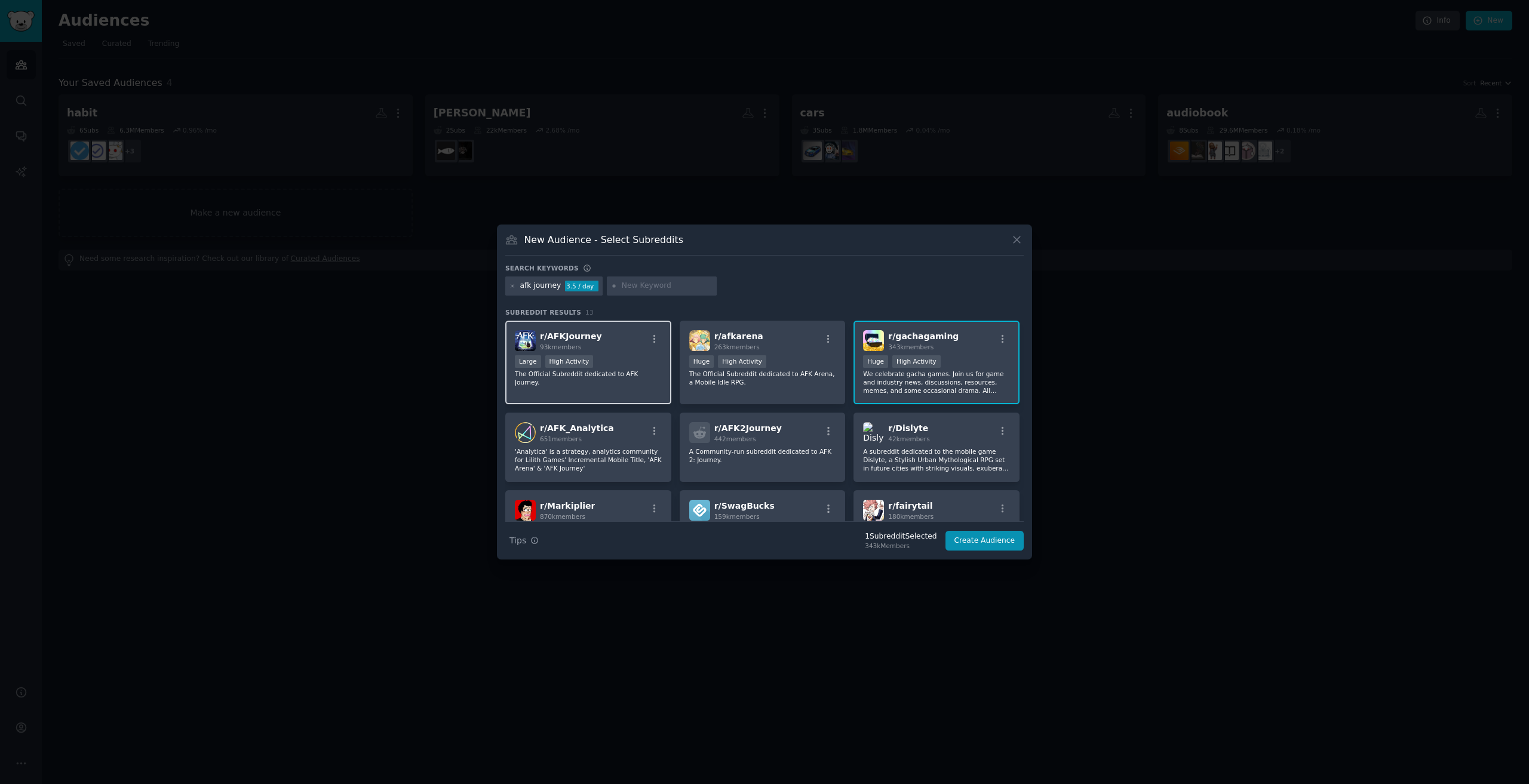
click at [618, 340] on div "r/ AFKJourney 93k members" at bounding box center [588, 340] width 147 height 21
click at [643, 288] on input "text" at bounding box center [667, 286] width 91 height 11
type input "gacha"
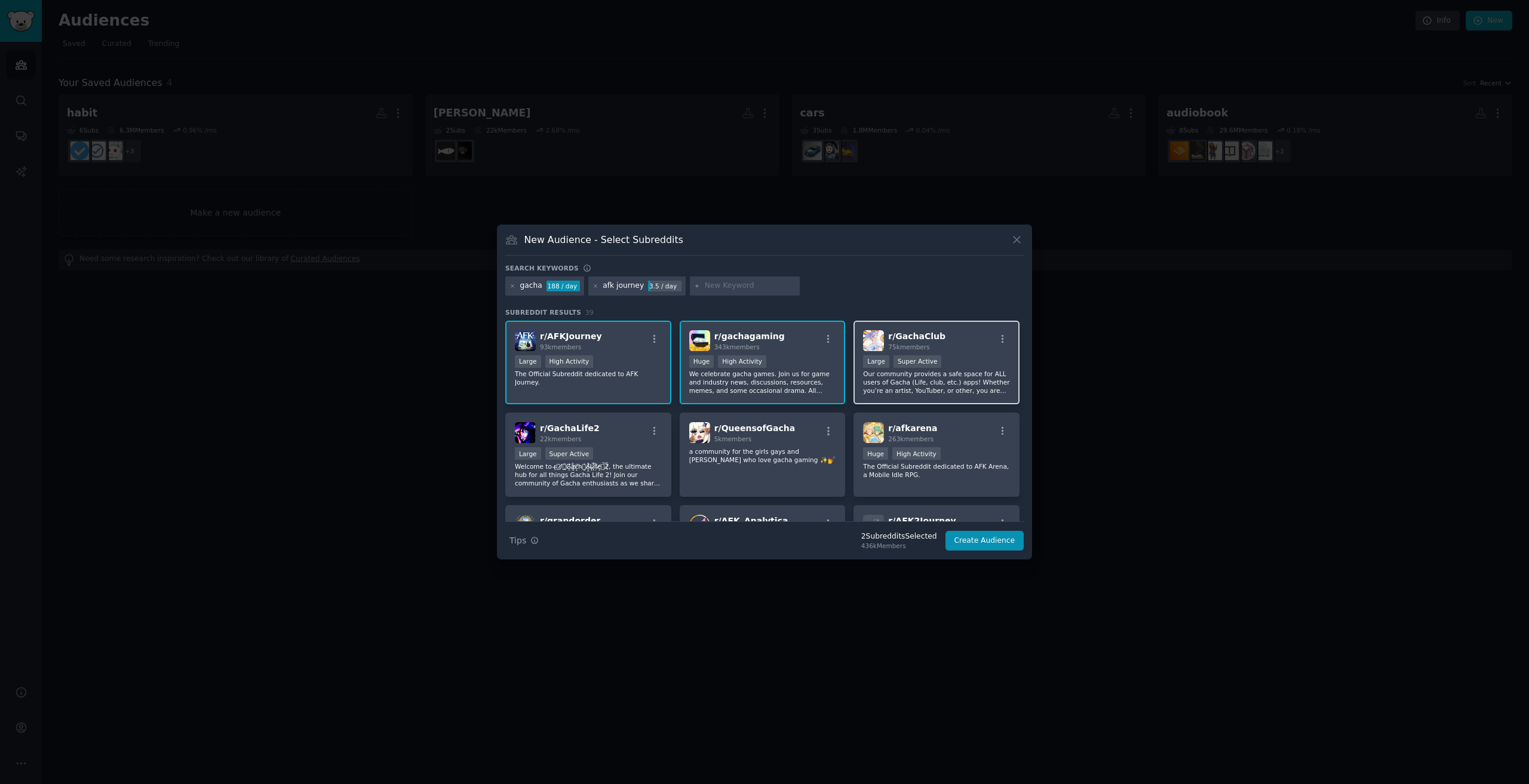
click at [963, 352] on div "r/ GachaClub 75k members Large Super Active Our community provides a safe space…" at bounding box center [936, 363] width 166 height 84
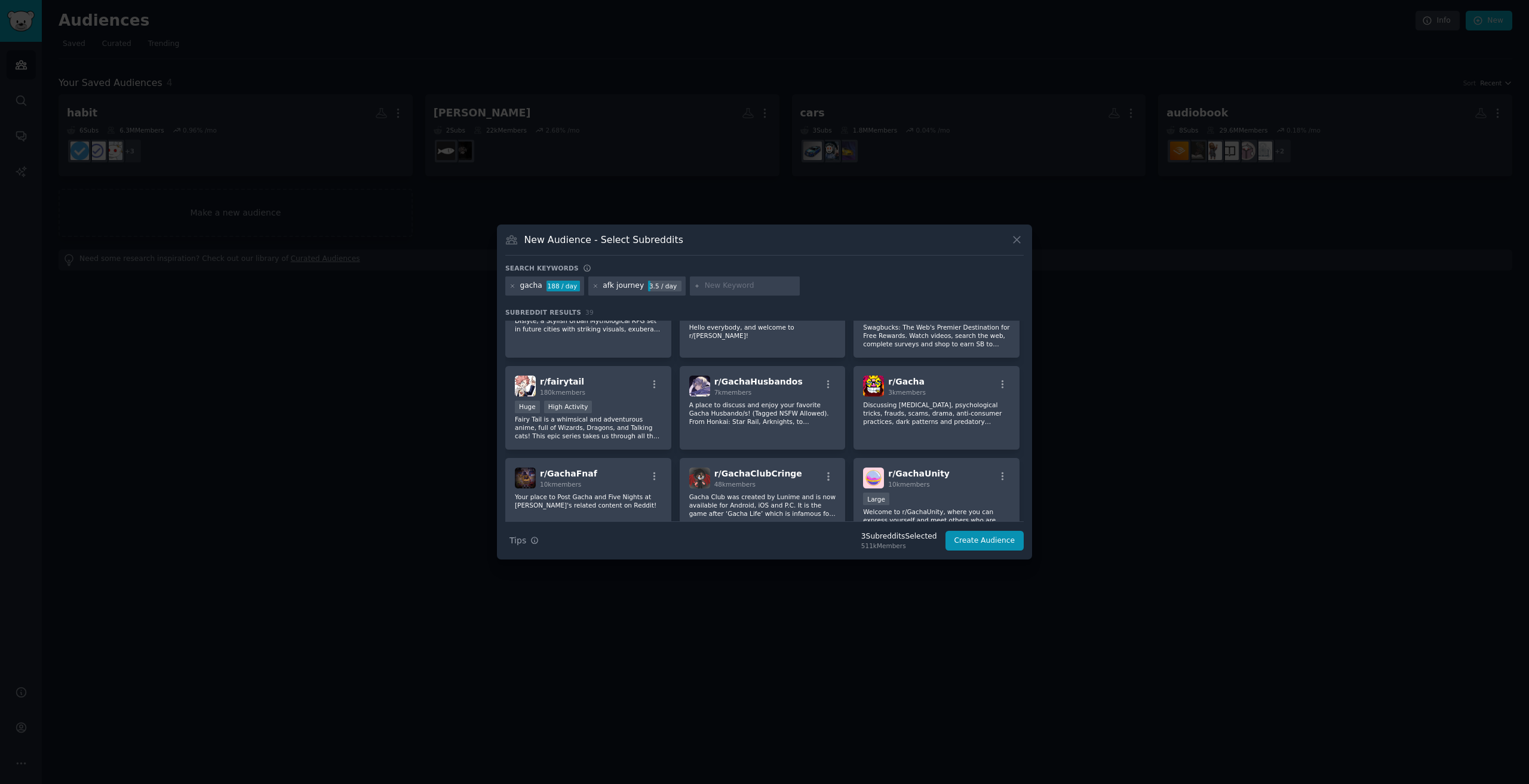
scroll to position [418, 0]
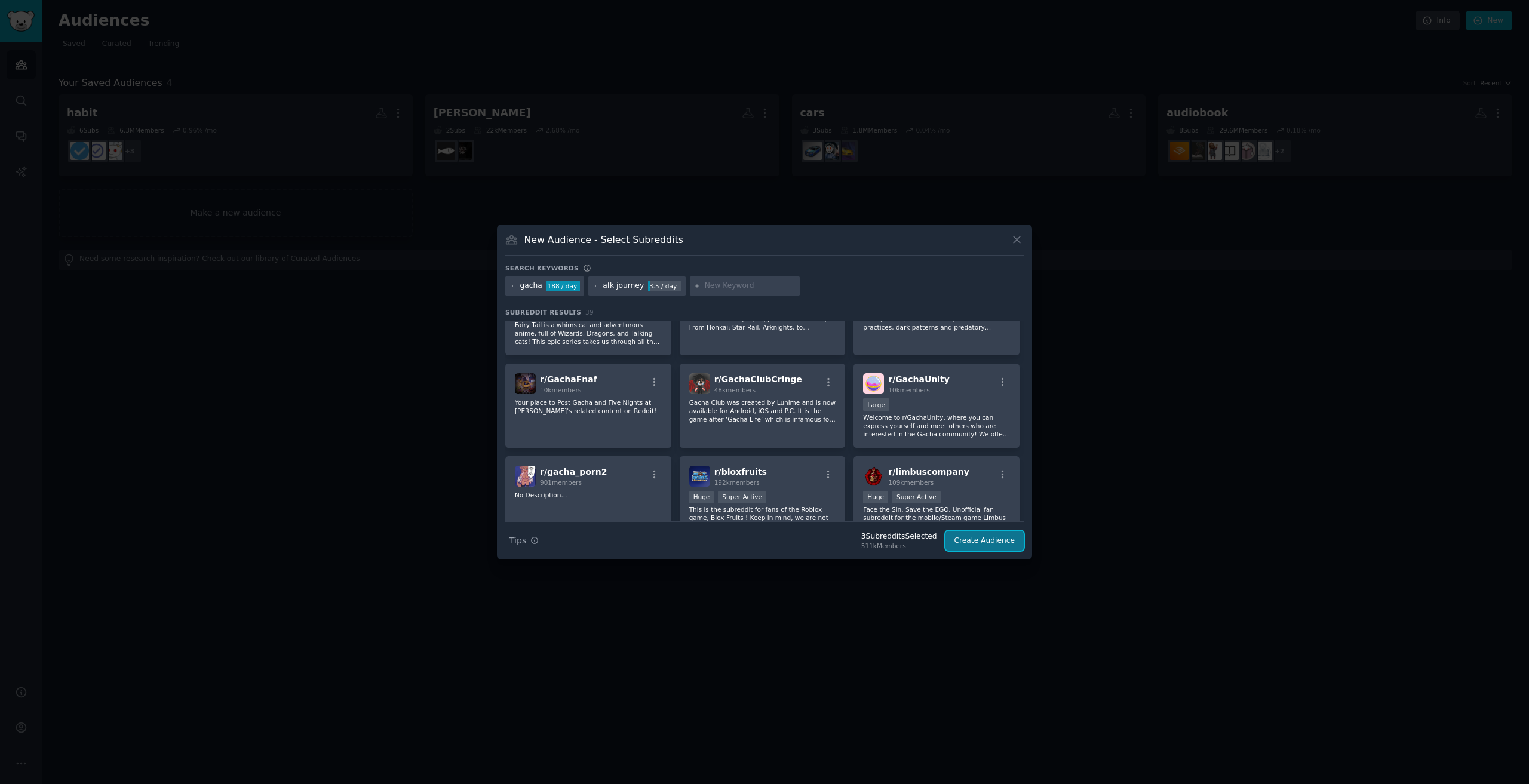
click at [1008, 542] on button "Create Audience" at bounding box center [985, 541] width 79 height 20
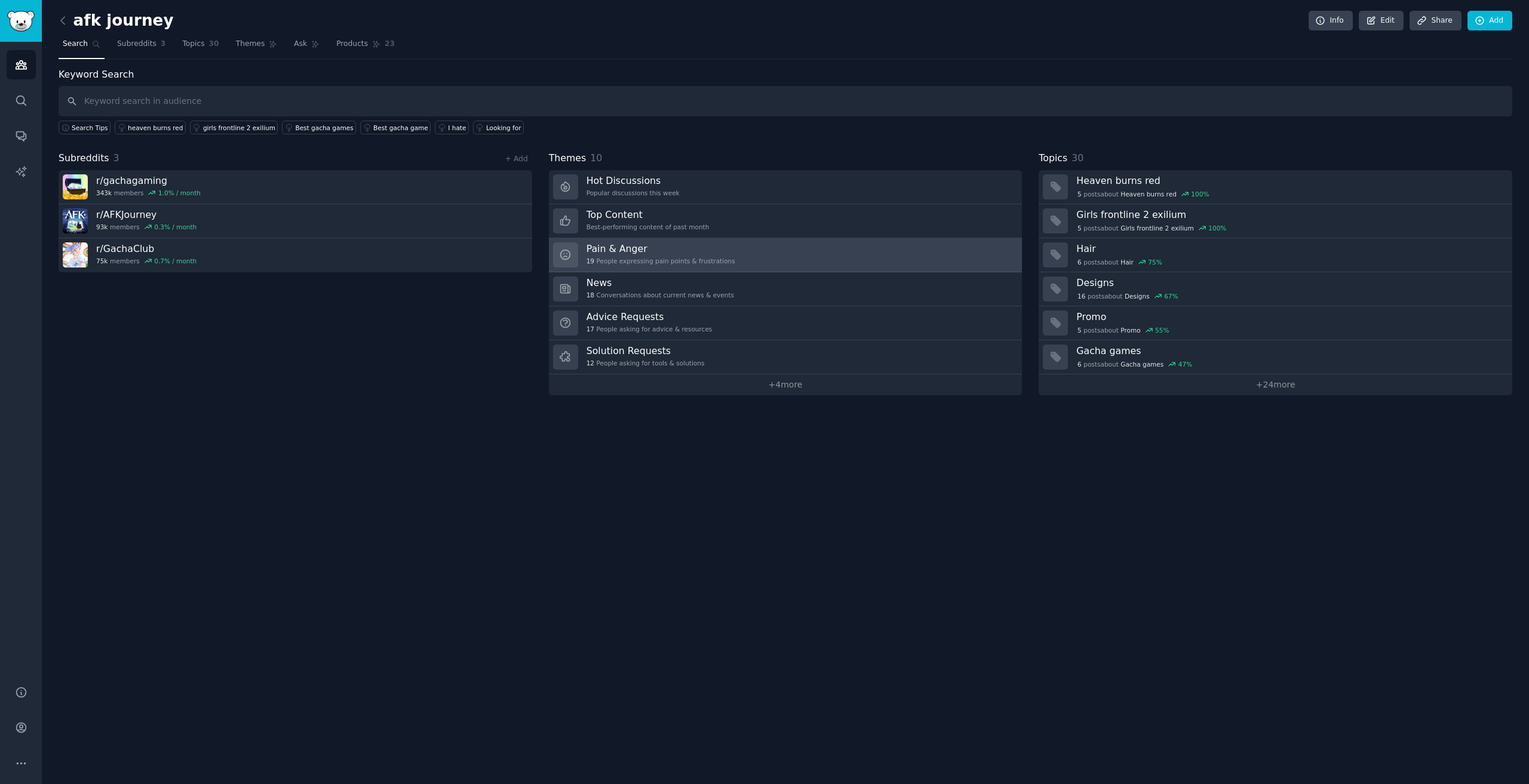
click at [698, 246] on h3 "Pain & Anger" at bounding box center [661, 249] width 149 height 13
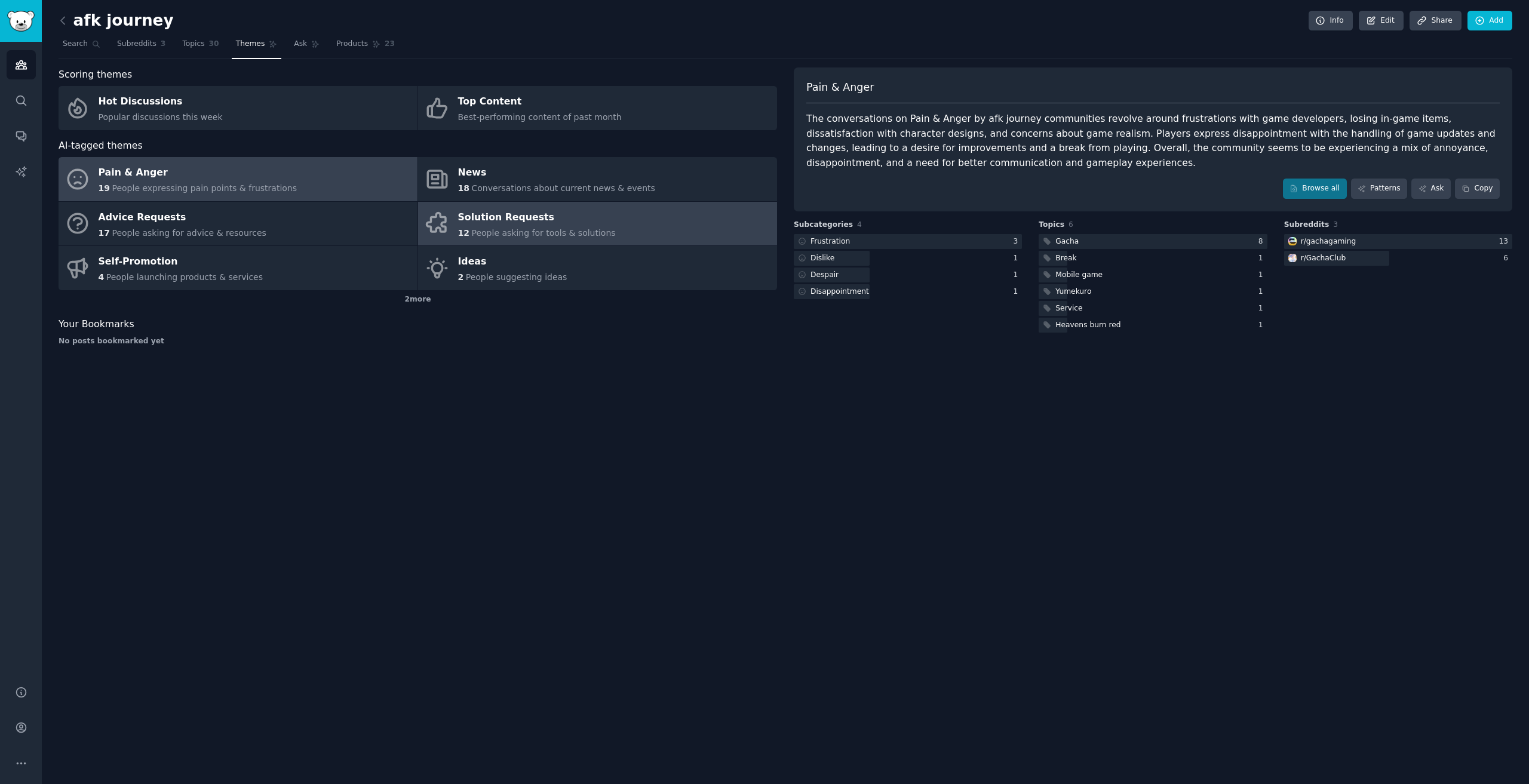
click at [504, 224] on div "Solution Requests" at bounding box center [537, 217] width 158 height 19
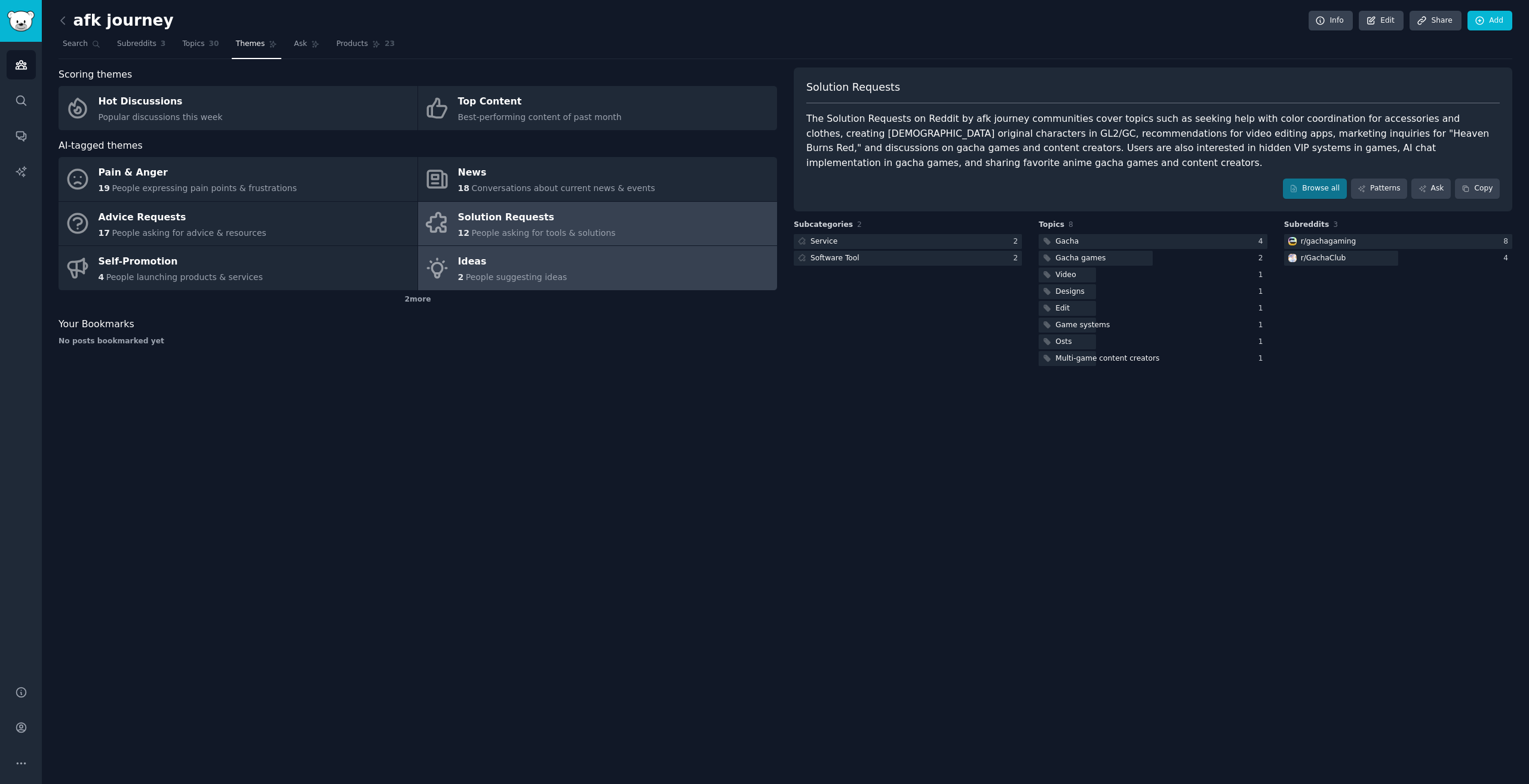
click at [507, 274] on span "People suggesting ideas" at bounding box center [517, 277] width 102 height 9
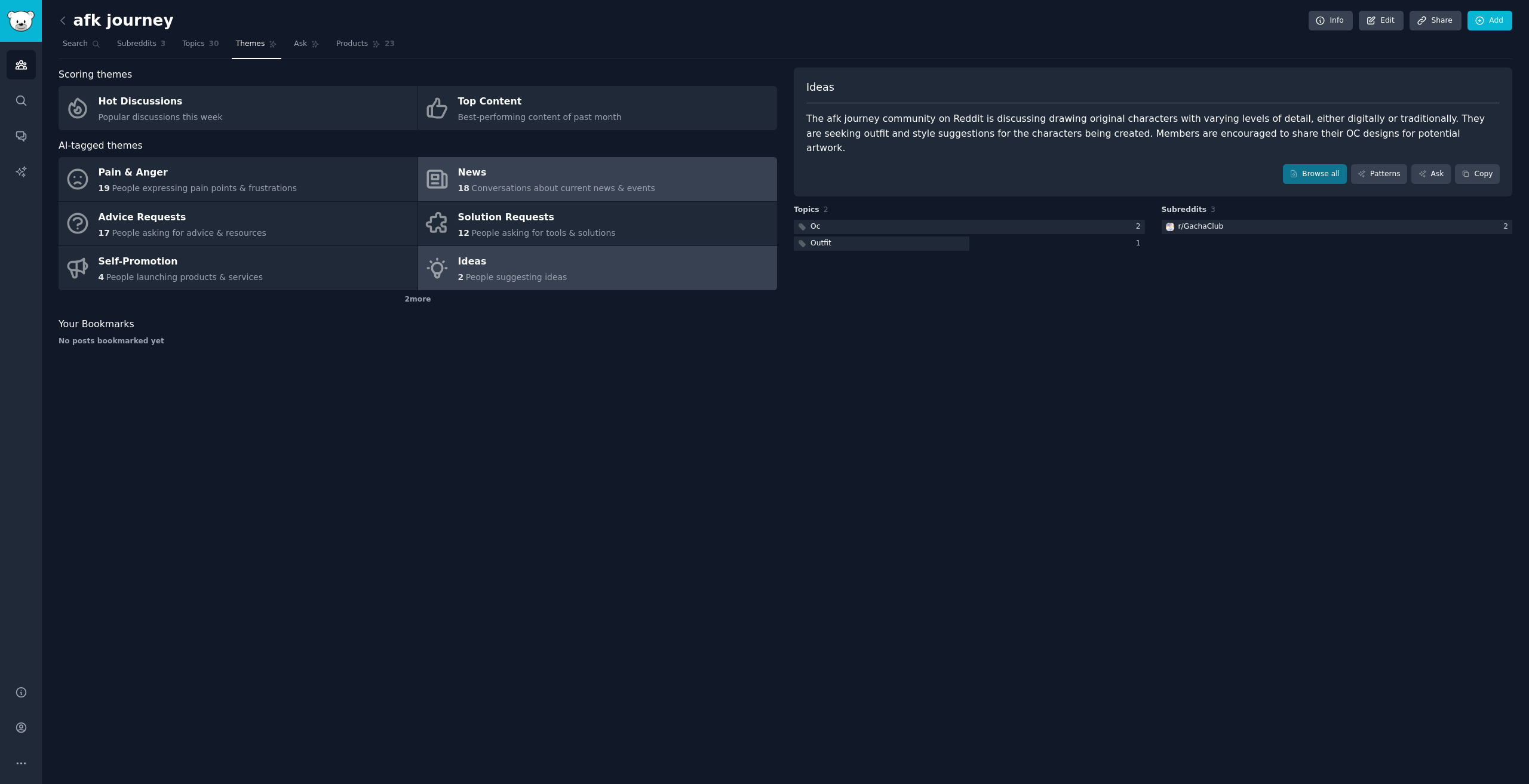
click at [508, 177] on div "News" at bounding box center [557, 173] width 197 height 19
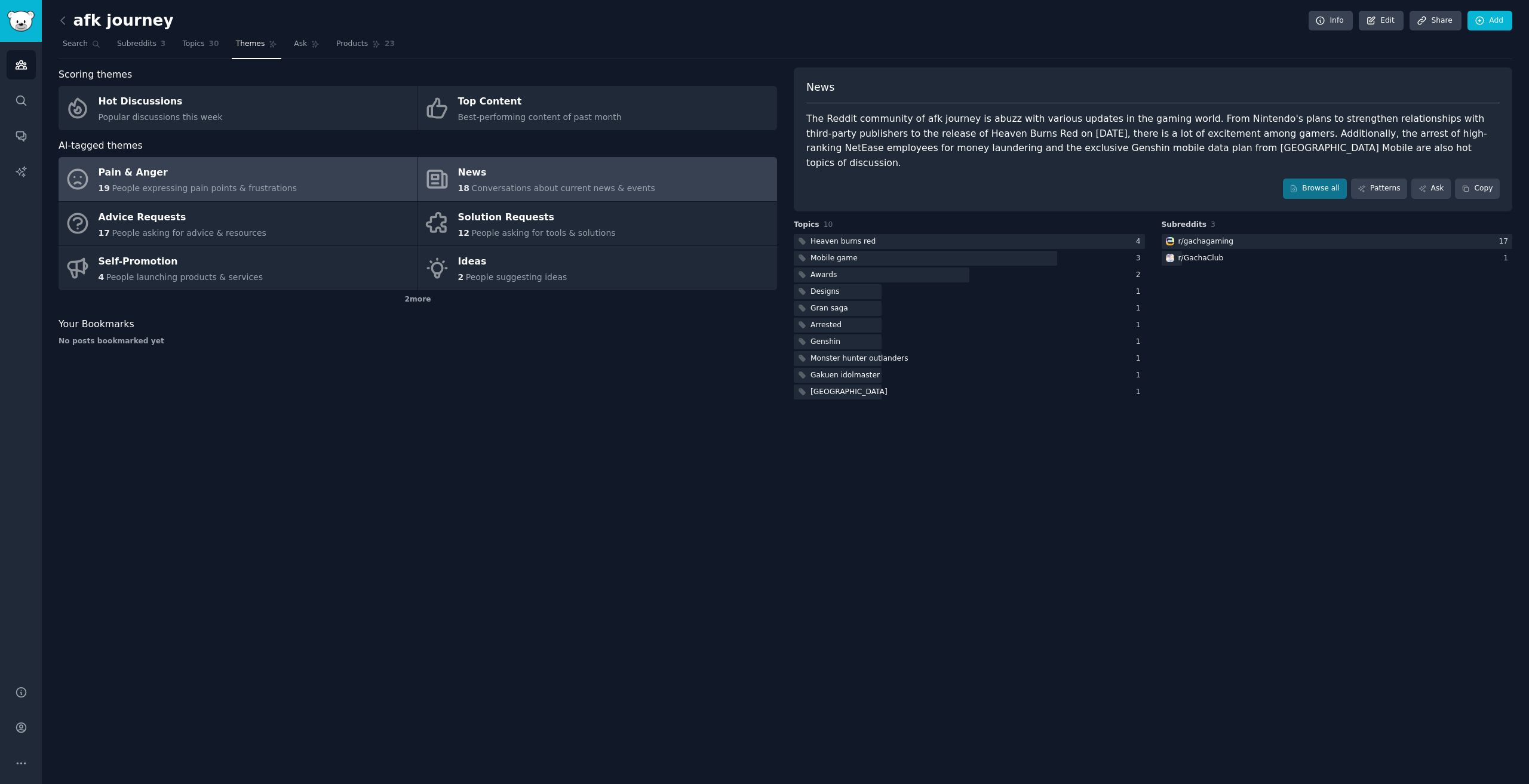
click at [361, 187] on link "Pain & Anger 19 People expressing pain points & frustrations" at bounding box center [238, 179] width 359 height 45
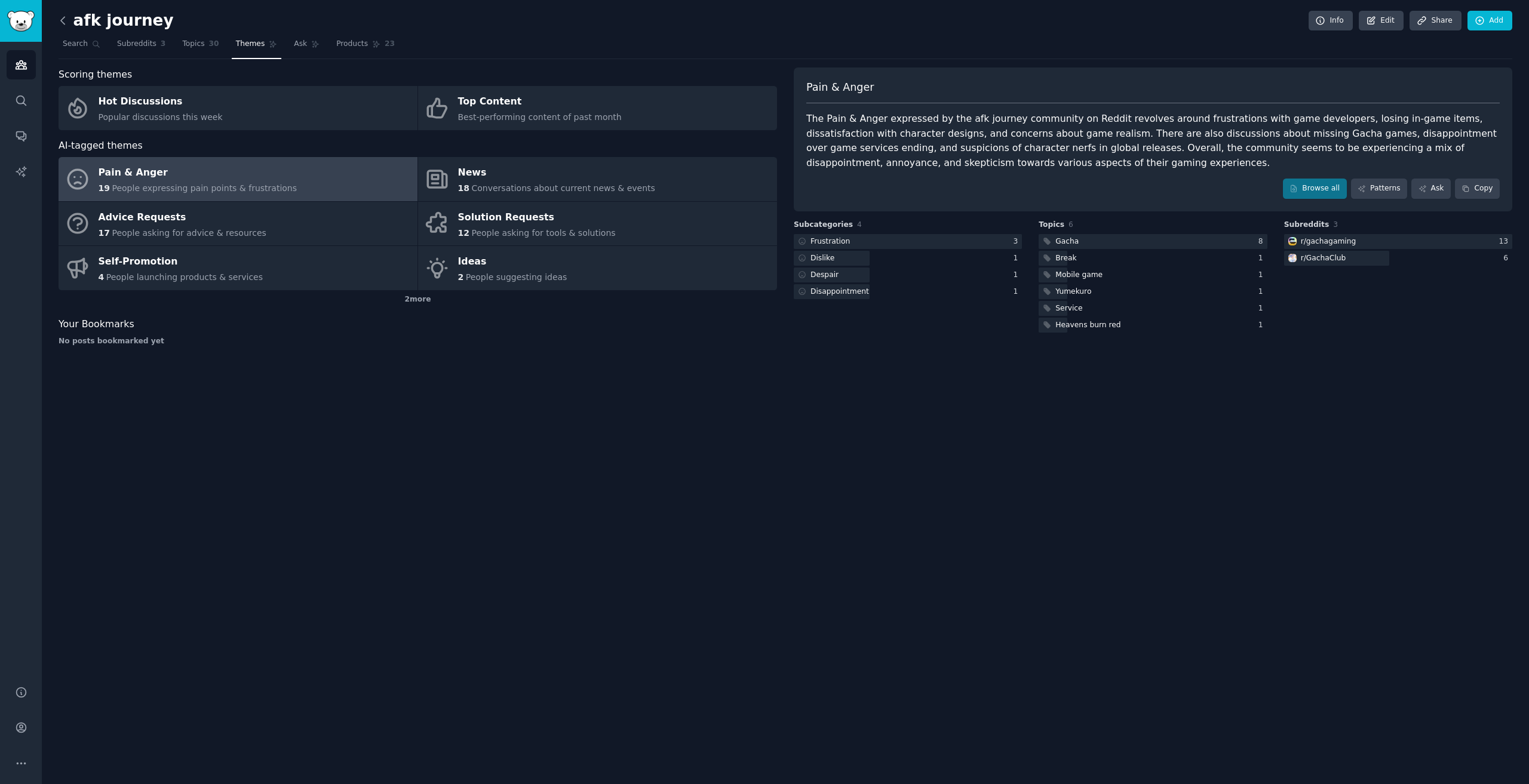
click at [66, 16] on icon at bounding box center [63, 20] width 13 height 13
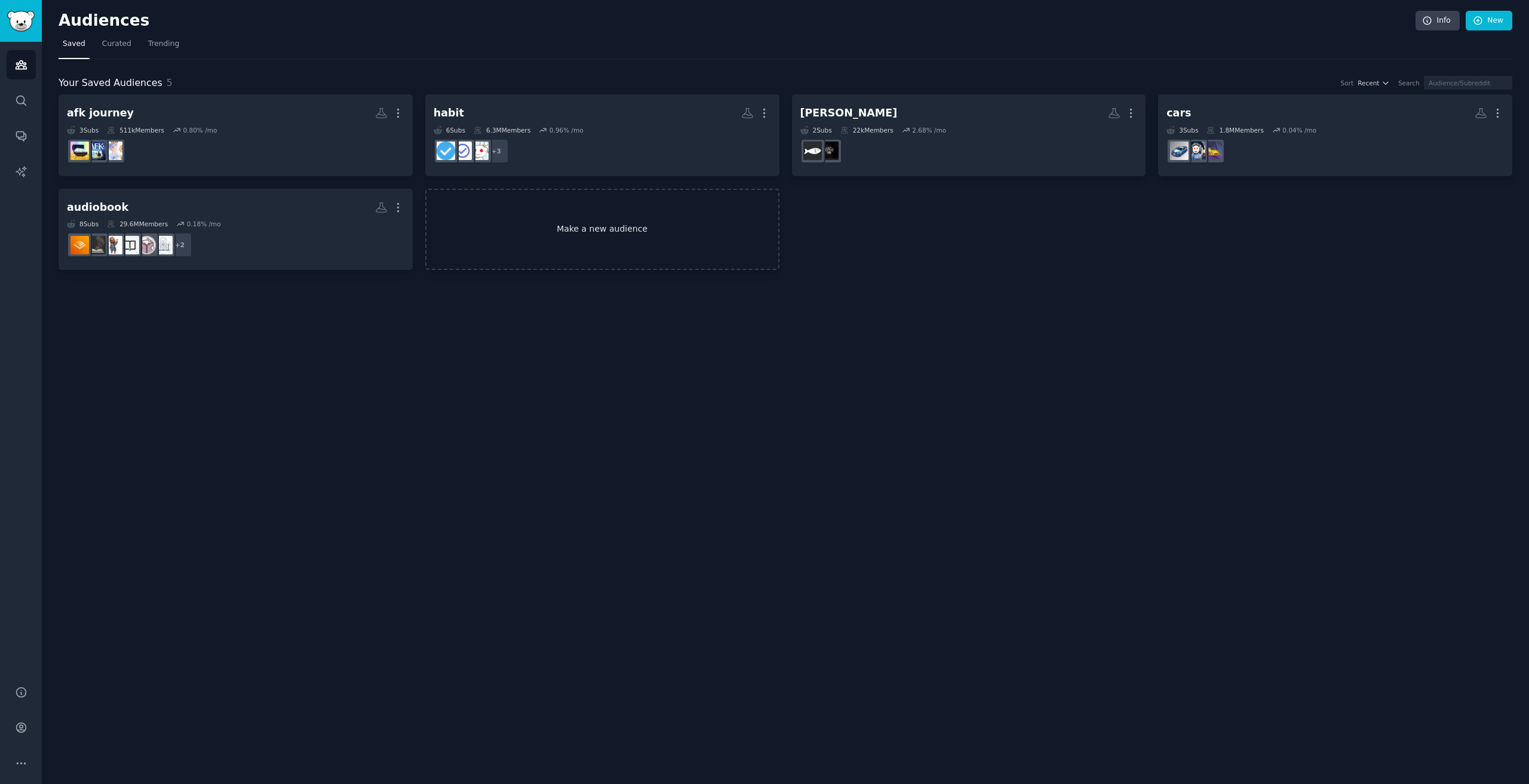
click at [576, 231] on link "Make a new audience" at bounding box center [602, 229] width 354 height 82
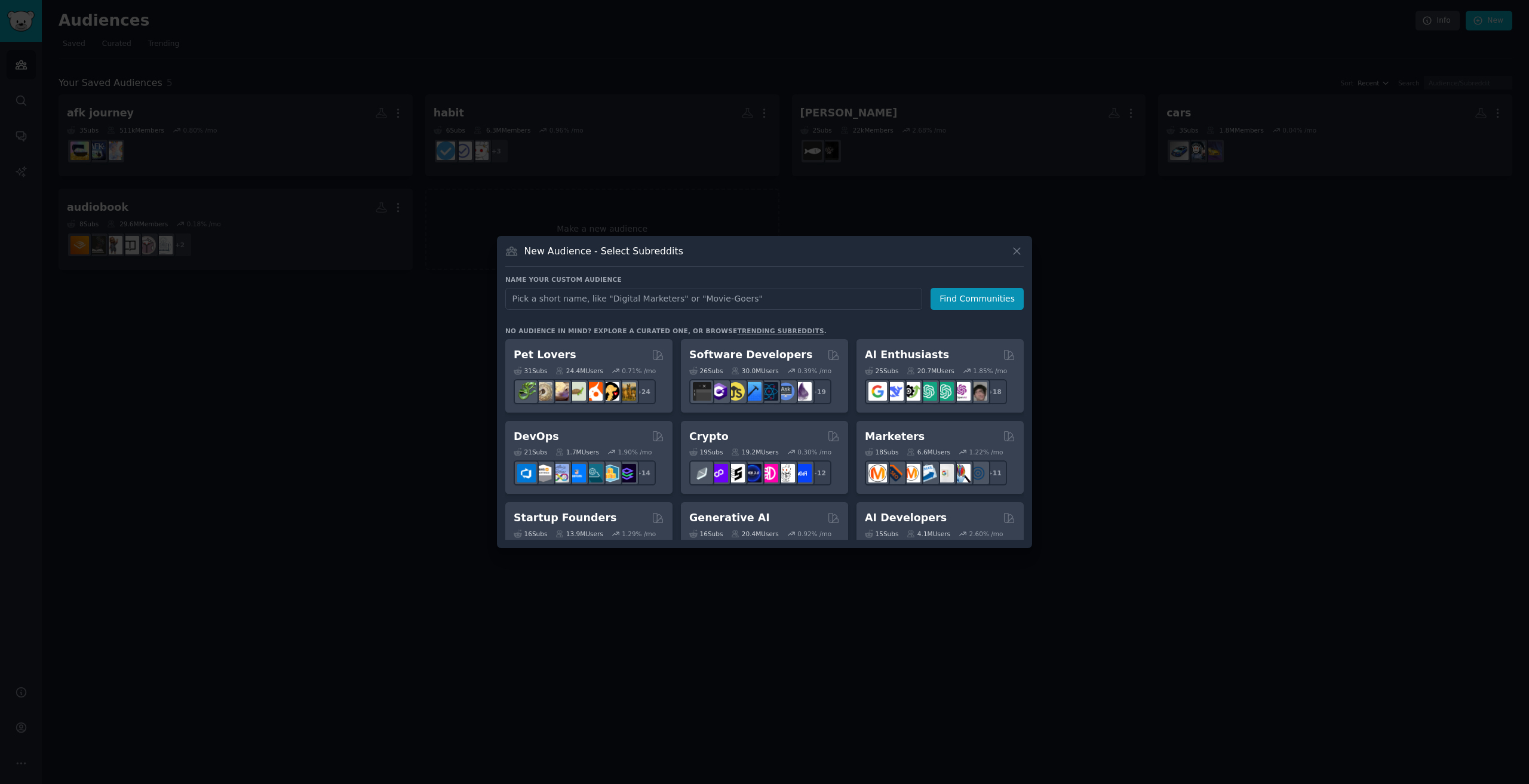
click at [598, 297] on input "text" at bounding box center [713, 299] width 417 height 22
type input "auto battler"
click button "Find Communities" at bounding box center [977, 299] width 93 height 22
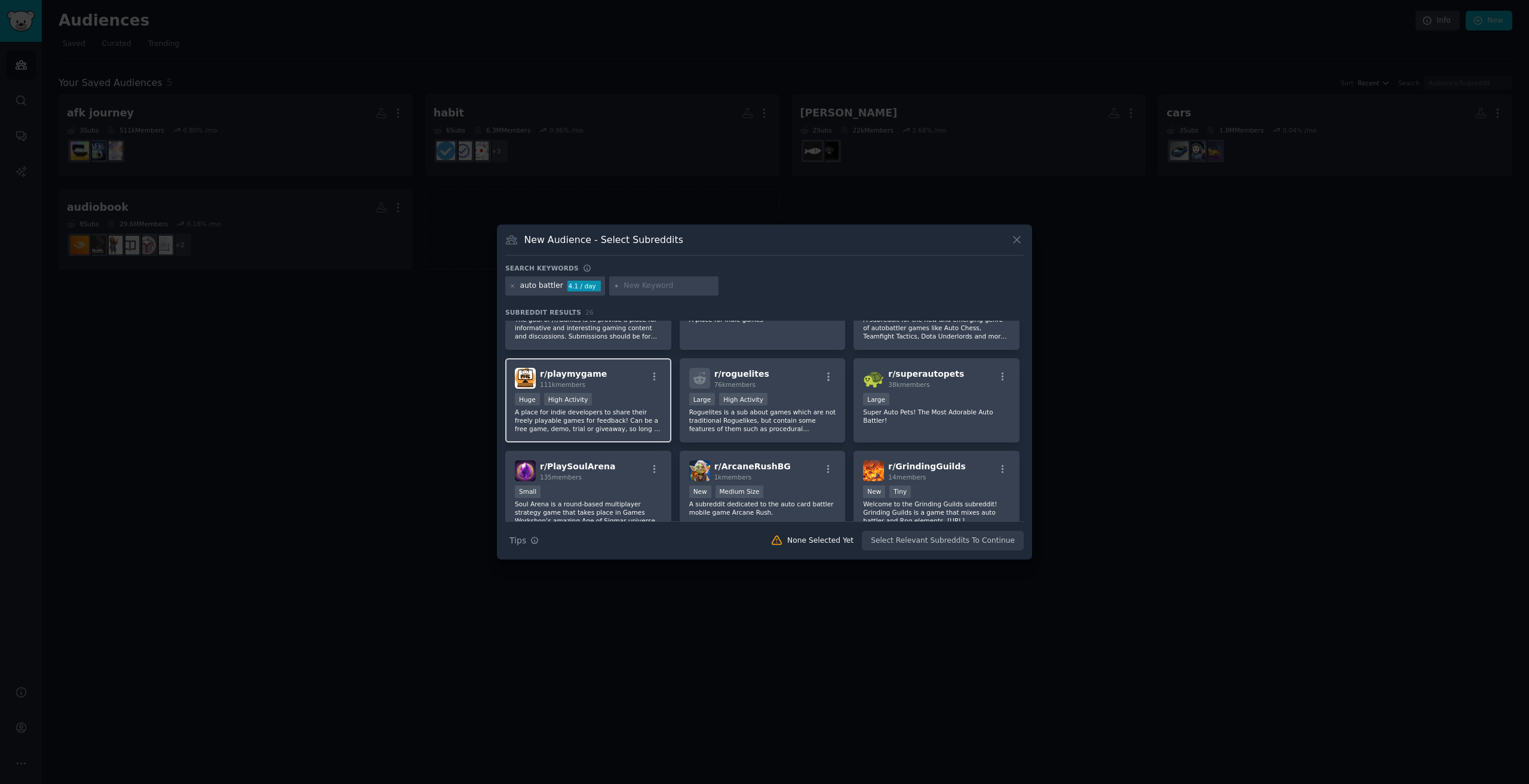
scroll to position [59, 0]
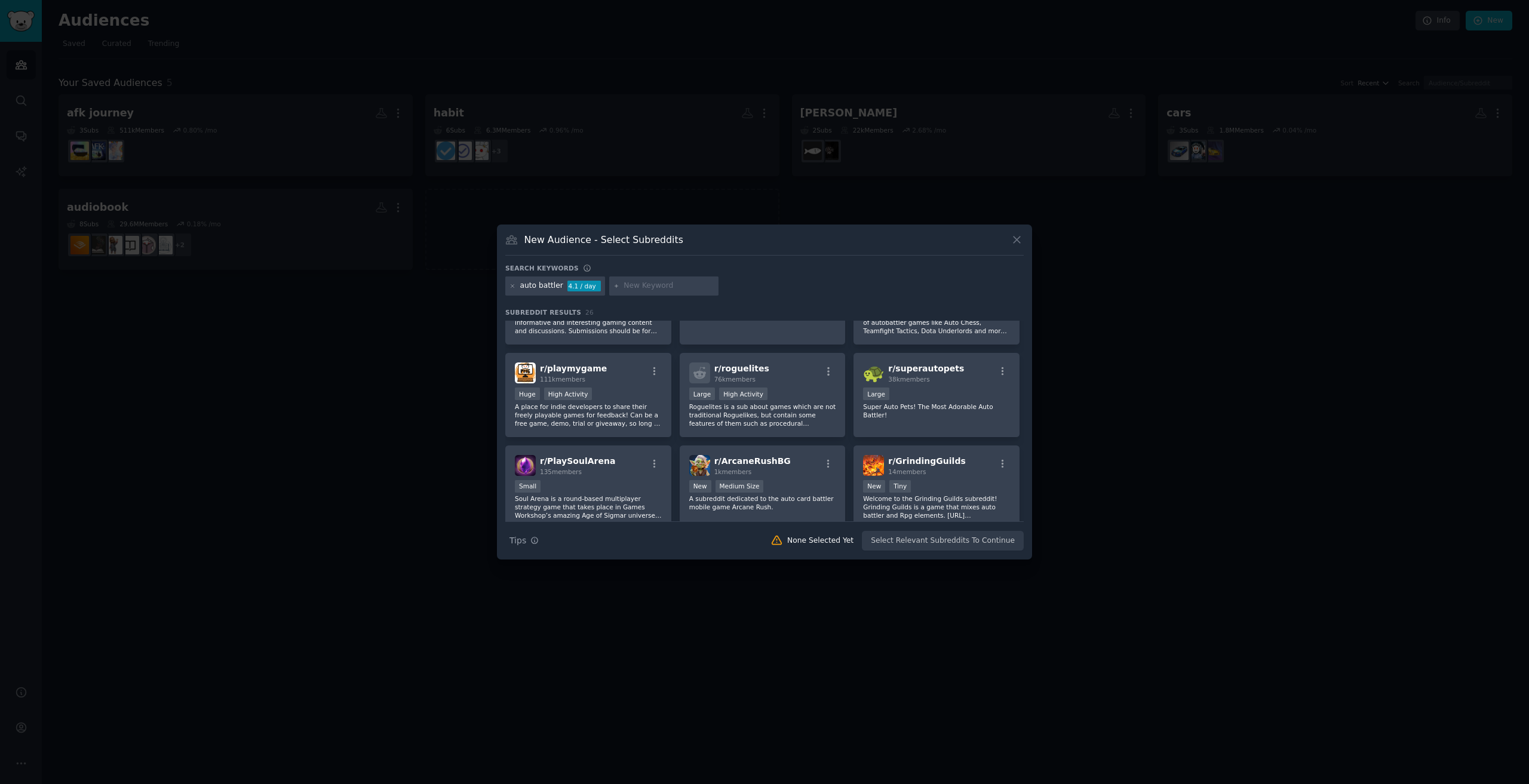
click at [443, 446] on div at bounding box center [764, 392] width 1529 height 784
